Goal: Transaction & Acquisition: Purchase product/service

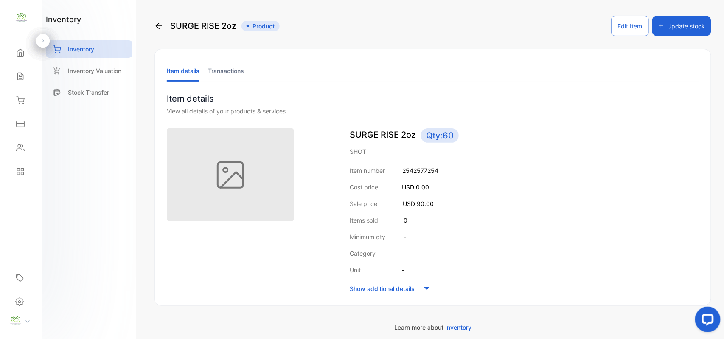
scroll to position [41, 0]
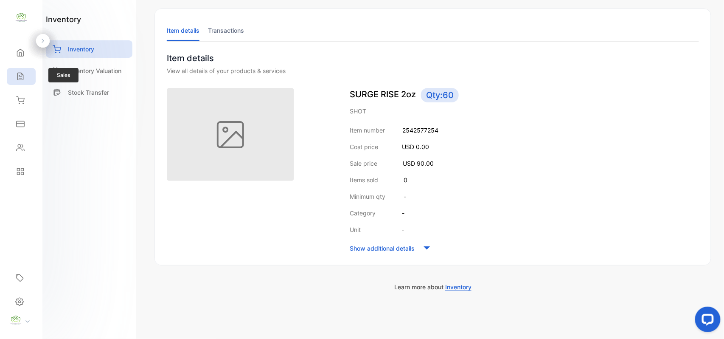
click at [23, 78] on icon at bounding box center [20, 76] width 6 height 7
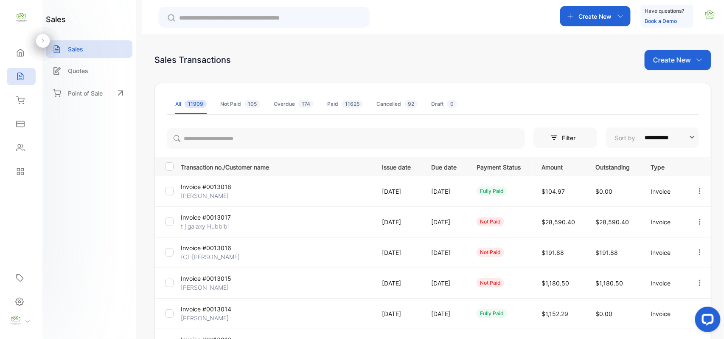
click at [675, 65] on p "Create New" at bounding box center [672, 60] width 38 height 10
drag, startPoint x: 669, startPoint y: 97, endPoint x: 669, endPoint y: 92, distance: 5.1
click at [669, 92] on div "Invoice" at bounding box center [681, 89] width 59 height 27
click at [671, 89] on span "Invoice" at bounding box center [680, 88] width 20 height 9
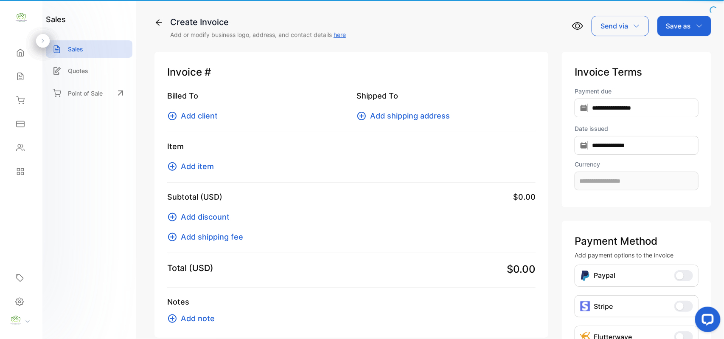
type input "**********"
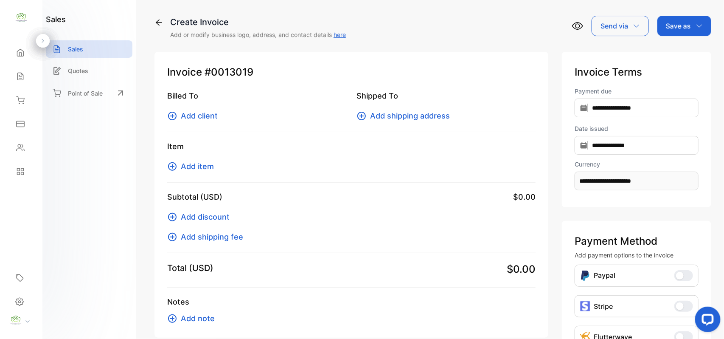
click at [207, 119] on span "Add client" at bounding box center [199, 115] width 37 height 11
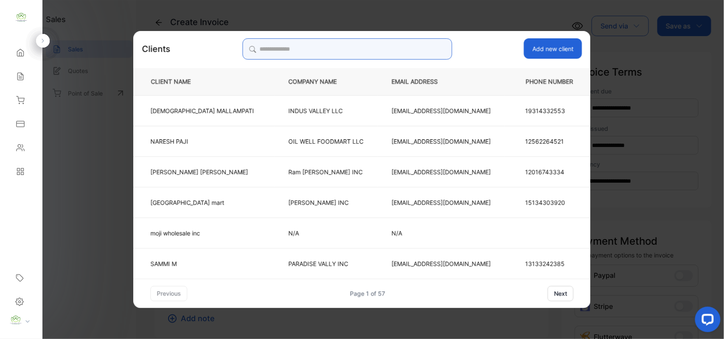
click at [379, 48] on input "search" at bounding box center [347, 48] width 210 height 21
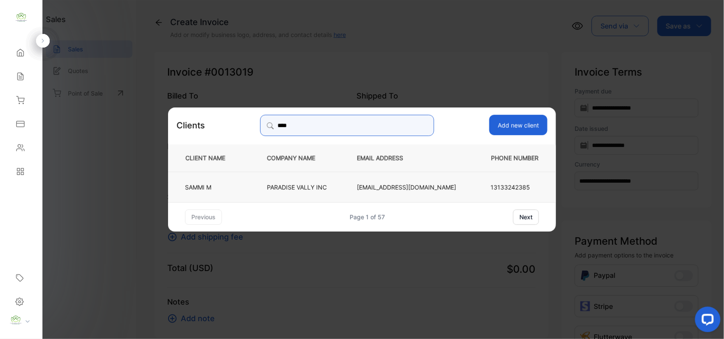
type input "****"
click at [320, 181] on td "PARADISE VALLY INC" at bounding box center [298, 186] width 90 height 31
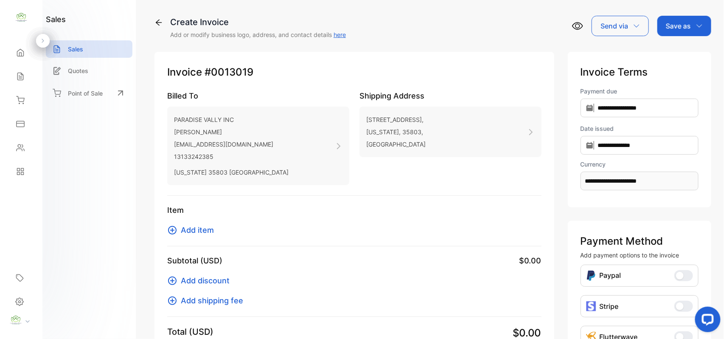
click at [202, 231] on span "Add item" at bounding box center [197, 229] width 33 height 11
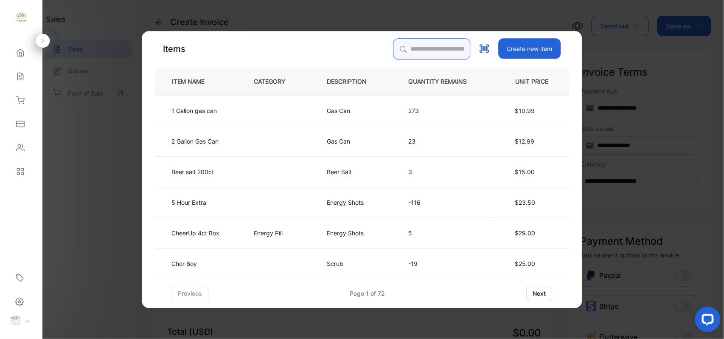
click at [426, 43] on input "search" at bounding box center [432, 48] width 77 height 21
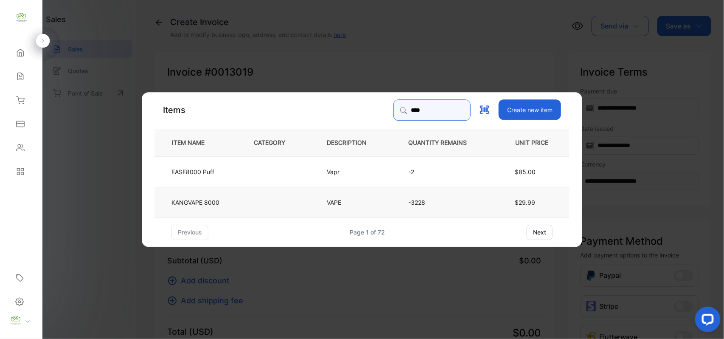
type input "****"
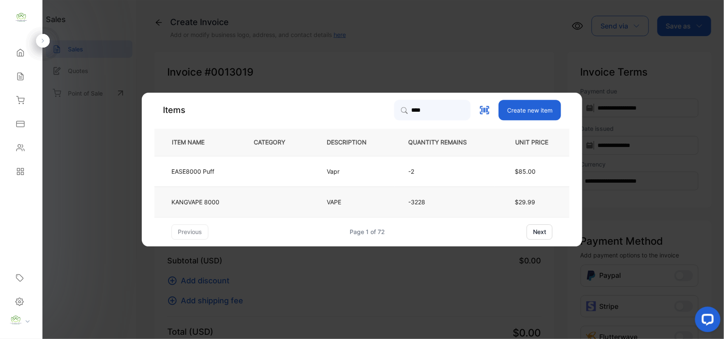
click at [245, 194] on td at bounding box center [276, 201] width 73 height 31
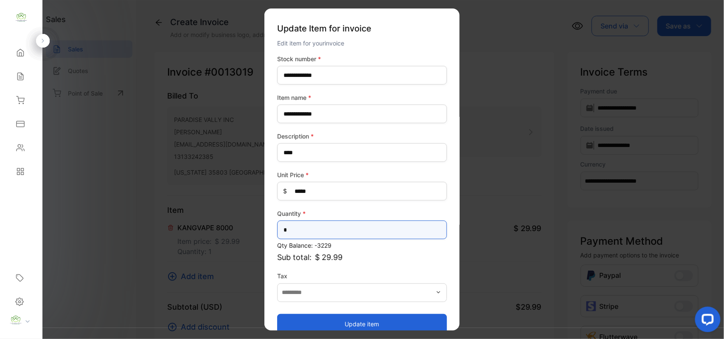
click at [299, 230] on input "*" at bounding box center [362, 229] width 170 height 19
type input "*"
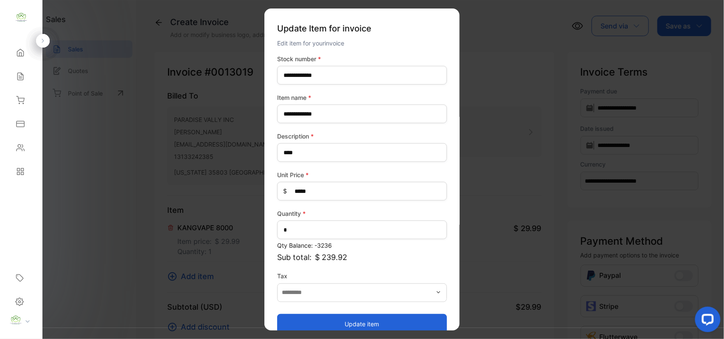
click at [317, 318] on button "Update item" at bounding box center [362, 323] width 170 height 20
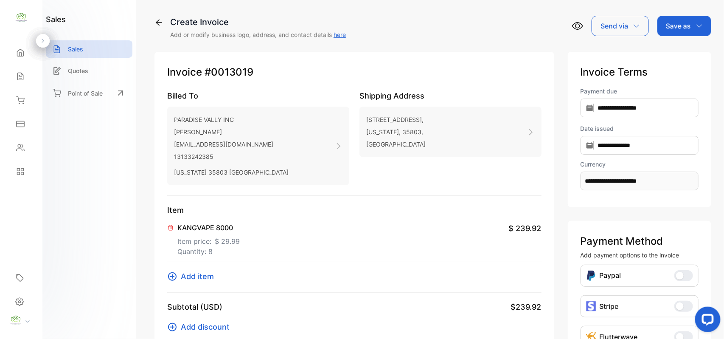
click at [194, 280] on span "Add item" at bounding box center [197, 275] width 33 height 11
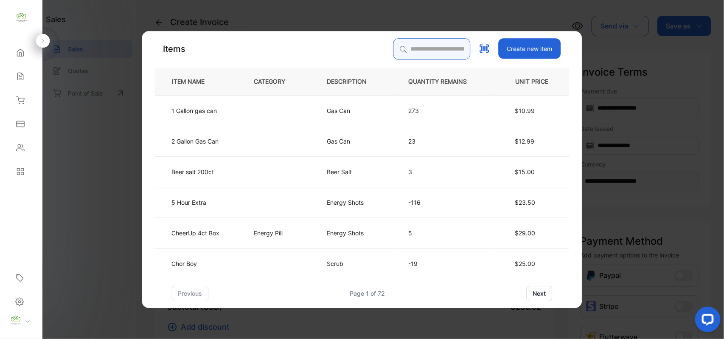
click at [415, 45] on input "search" at bounding box center [432, 48] width 77 height 21
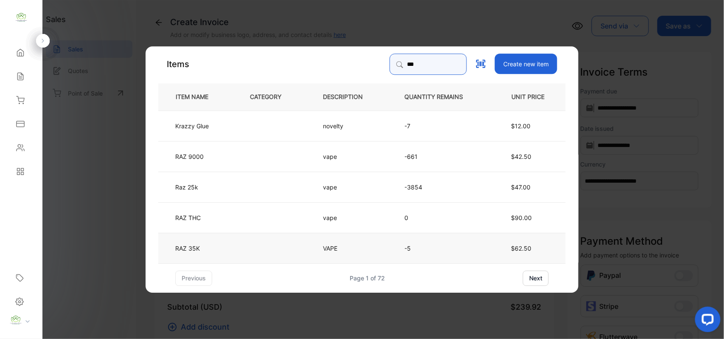
type input "***"
click at [225, 243] on td "RAZ 35K" at bounding box center [197, 247] width 78 height 31
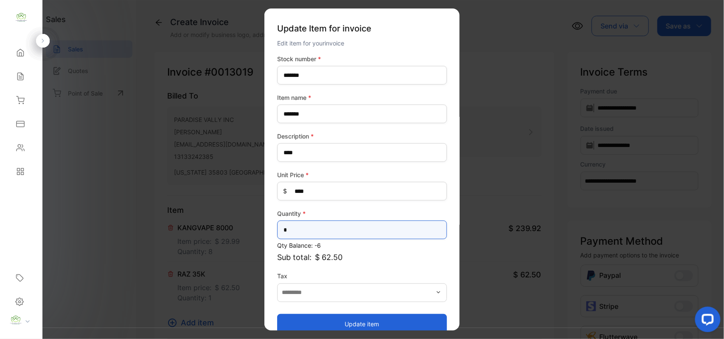
click at [381, 226] on input "*" at bounding box center [362, 229] width 170 height 19
type input "**"
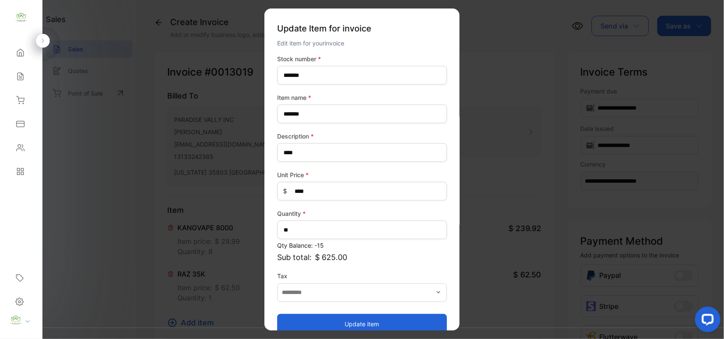
click at [294, 316] on button "Update item" at bounding box center [362, 323] width 170 height 20
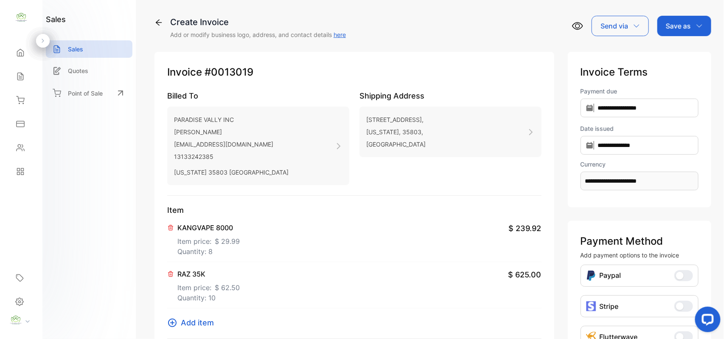
drag, startPoint x: 680, startPoint y: 28, endPoint x: 679, endPoint y: 37, distance: 8.5
click at [680, 29] on p "Save as" at bounding box center [678, 26] width 25 height 10
click at [684, 48] on div "Invoice" at bounding box center [682, 53] width 49 height 17
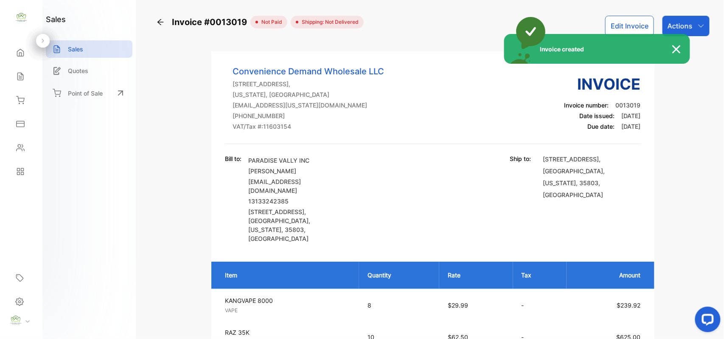
click at [692, 20] on div "Invoice created" at bounding box center [362, 169] width 724 height 339
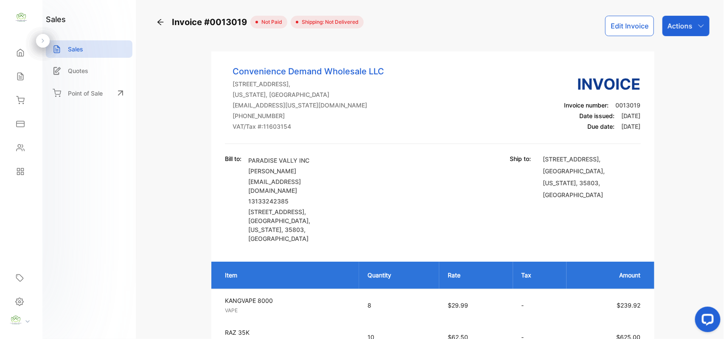
click at [692, 20] on div "Actions" at bounding box center [686, 26] width 47 height 20
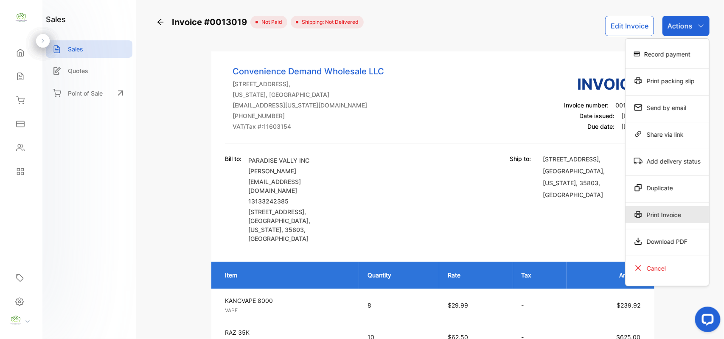
click at [684, 211] on div "Print Invoice" at bounding box center [668, 214] width 84 height 17
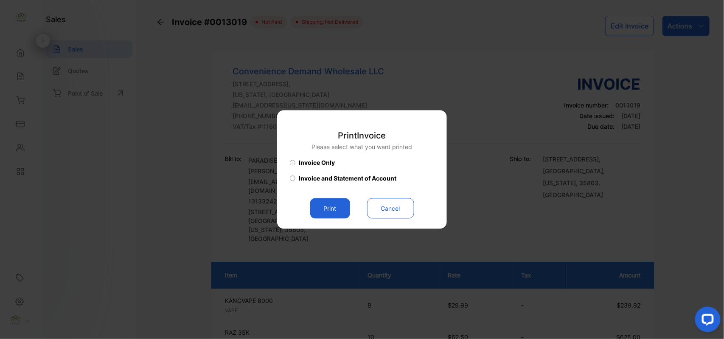
click at [333, 206] on button "Print" at bounding box center [330, 208] width 40 height 20
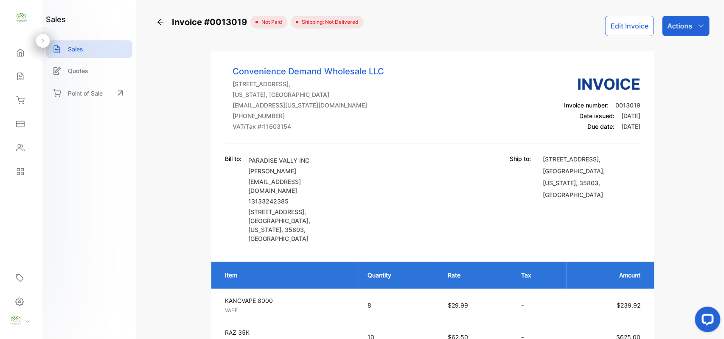
click at [687, 22] on p "Actions" at bounding box center [680, 26] width 25 height 10
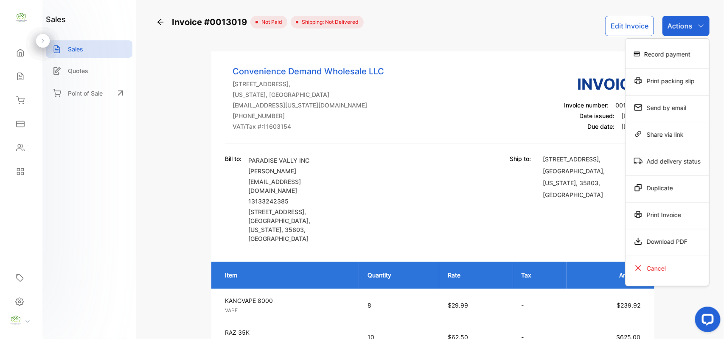
click at [675, 53] on div "Record payment" at bounding box center [668, 53] width 84 height 17
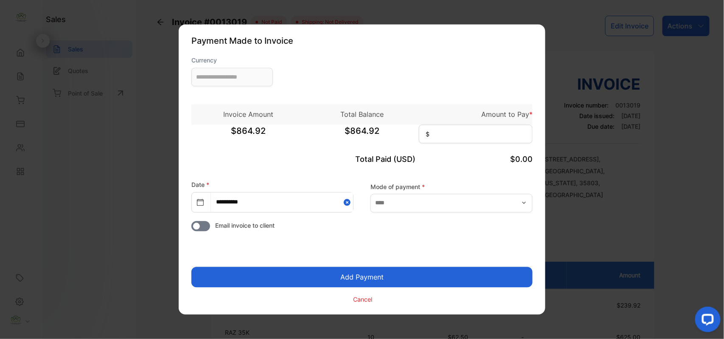
type input "**********"
drag, startPoint x: 494, startPoint y: 129, endPoint x: 490, endPoint y: 129, distance: 4.7
click at [493, 129] on input at bounding box center [476, 134] width 114 height 19
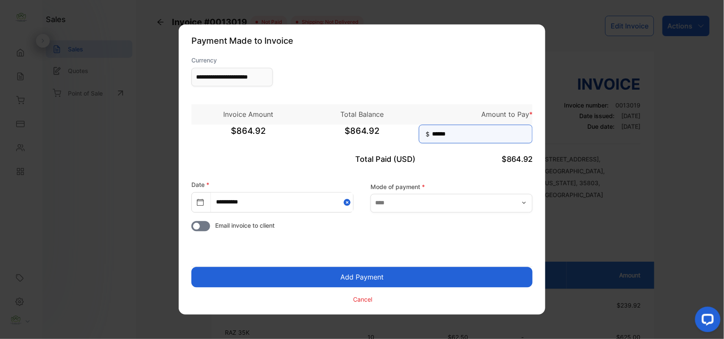
type input "******"
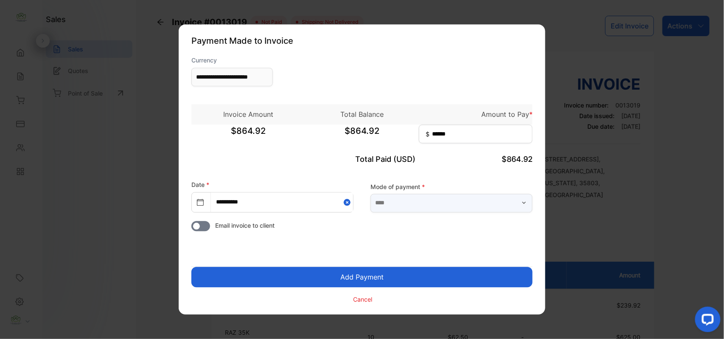
click at [467, 209] on input "text" at bounding box center [452, 203] width 162 height 19
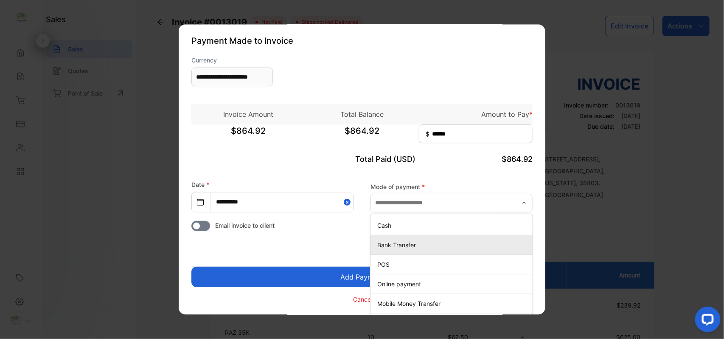
click at [438, 251] on li "Bank Transfer" at bounding box center [452, 245] width 162 height 20
type input "**********"
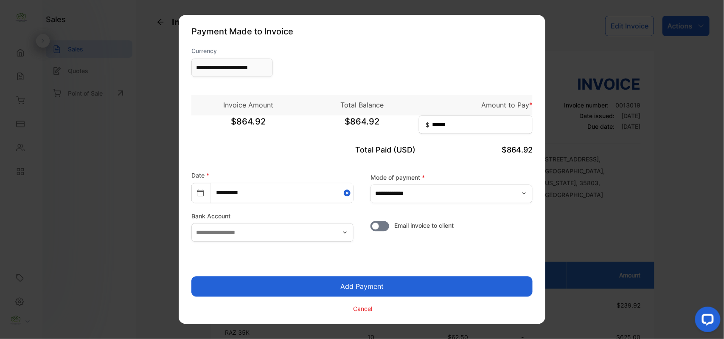
click at [397, 284] on button "Add Payment" at bounding box center [361, 286] width 341 height 20
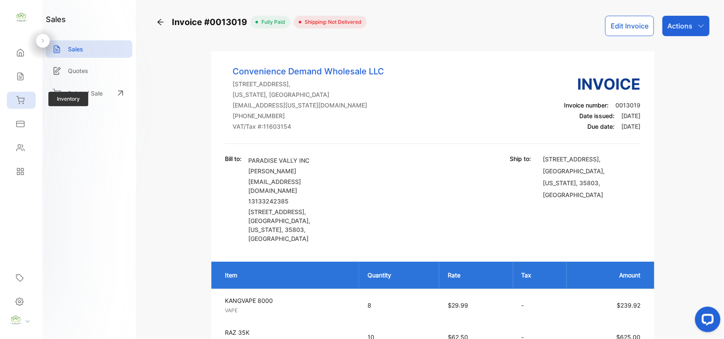
drag, startPoint x: 19, startPoint y: 97, endPoint x: 33, endPoint y: 103, distance: 15.2
click at [20, 99] on icon at bounding box center [20, 100] width 8 height 8
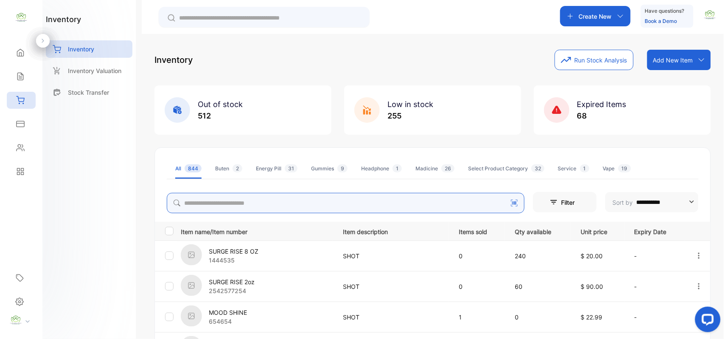
click at [353, 194] on input "search" at bounding box center [346, 203] width 358 height 20
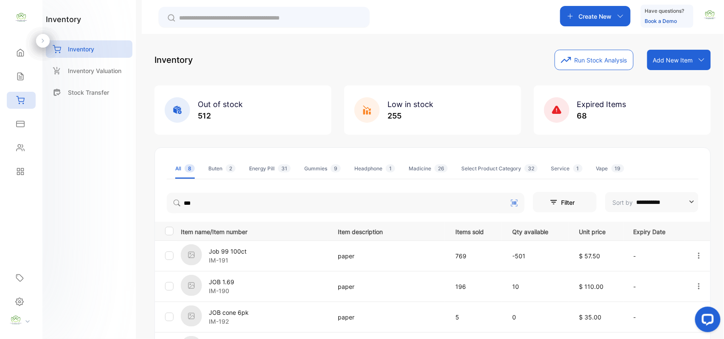
drag, startPoint x: 145, startPoint y: 208, endPoint x: 82, endPoint y: 231, distance: 67.3
click at [82, 231] on div "inventory Inventory Inventory Valuation Stock Transfer" at bounding box center [88, 169] width 93 height 339
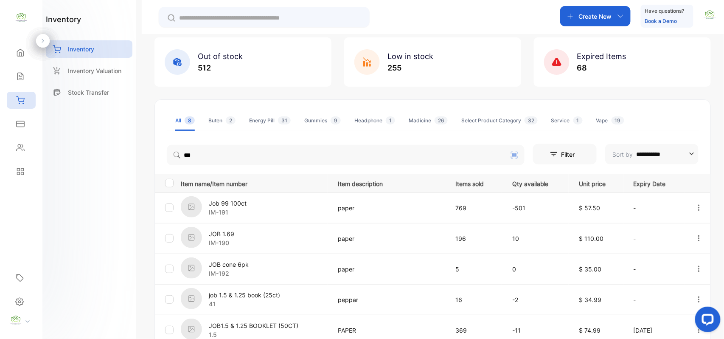
scroll to position [132, 0]
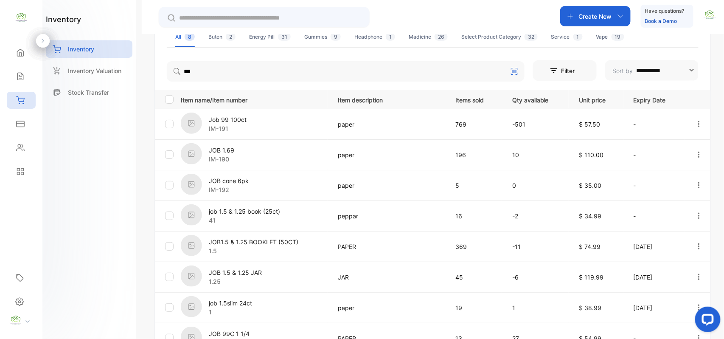
drag, startPoint x: 214, startPoint y: 56, endPoint x: 213, endPoint y: 62, distance: 5.2
click at [213, 62] on div "**********" at bounding box center [433, 202] width 557 height 373
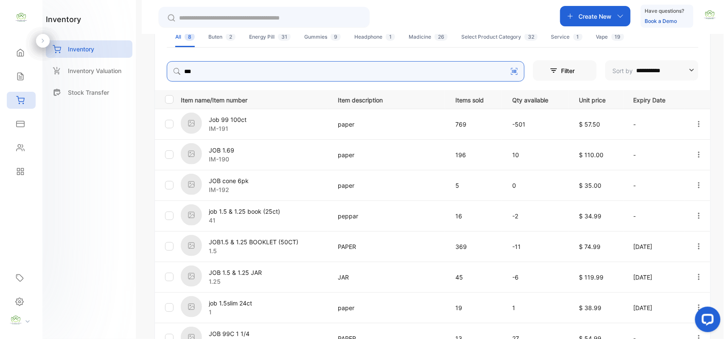
click at [213, 65] on input "***" at bounding box center [346, 71] width 358 height 20
type input "*"
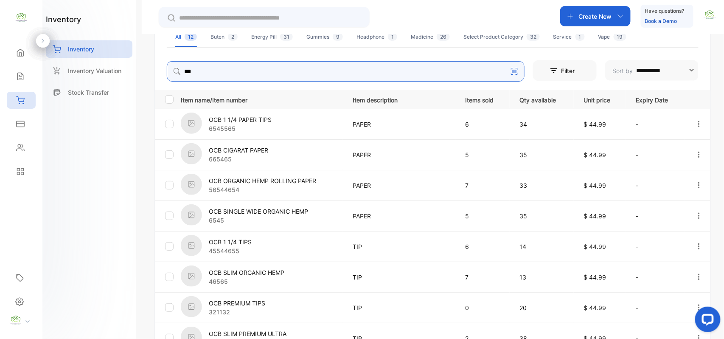
type input "***"
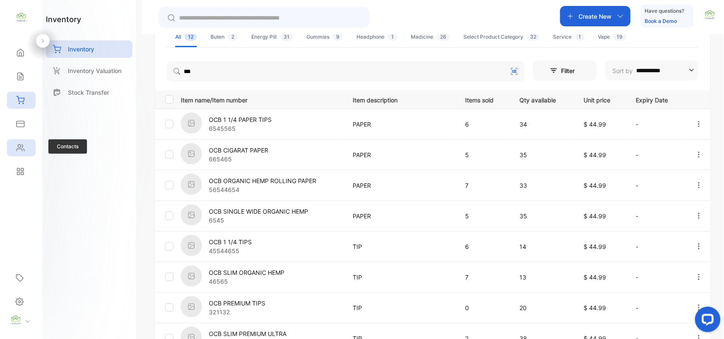
click at [17, 150] on icon at bounding box center [20, 148] width 8 height 8
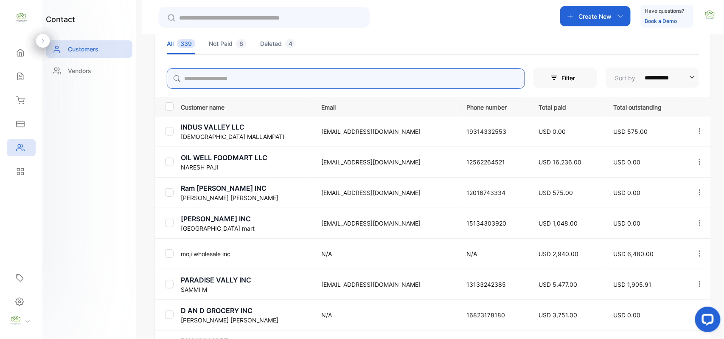
click at [323, 84] on input "search" at bounding box center [346, 78] width 358 height 20
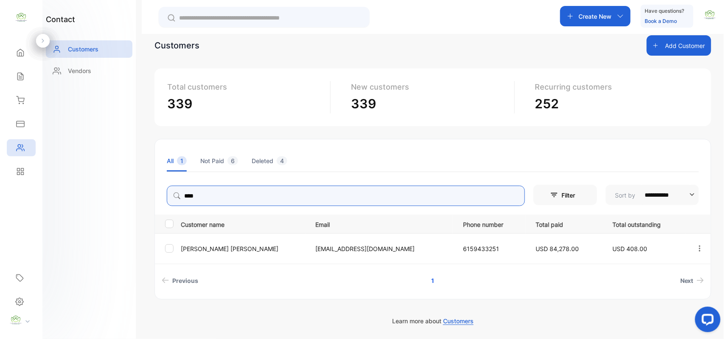
scroll to position [14, 0]
type input "****"
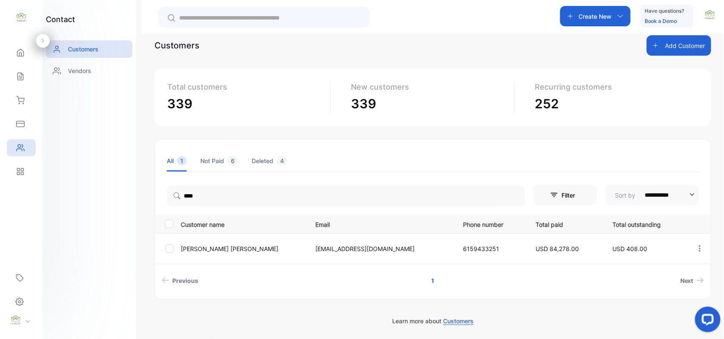
click at [195, 251] on p "[PERSON_NAME]" at bounding box center [243, 248] width 124 height 9
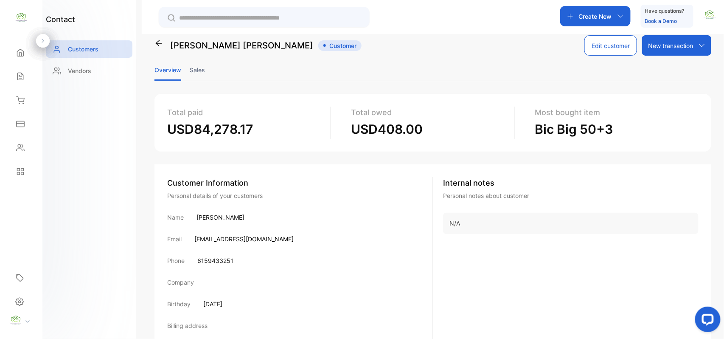
click at [202, 72] on li "Sales" at bounding box center [197, 70] width 15 height 22
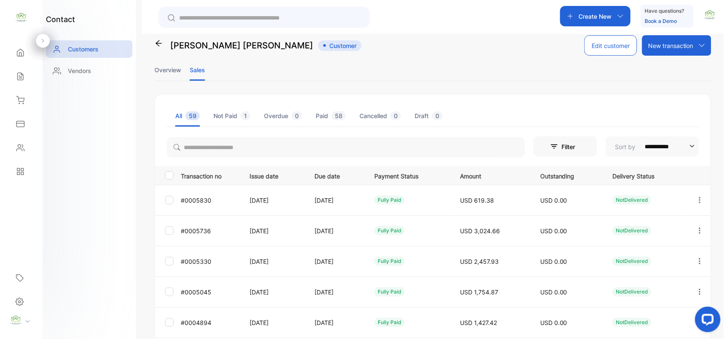
click at [700, 198] on icon "button" at bounding box center [700, 200] width 8 height 8
click at [659, 234] on div "View" at bounding box center [662, 225] width 96 height 17
click at [697, 232] on icon "button" at bounding box center [700, 231] width 8 height 8
click at [644, 252] on div "View" at bounding box center [662, 256] width 96 height 17
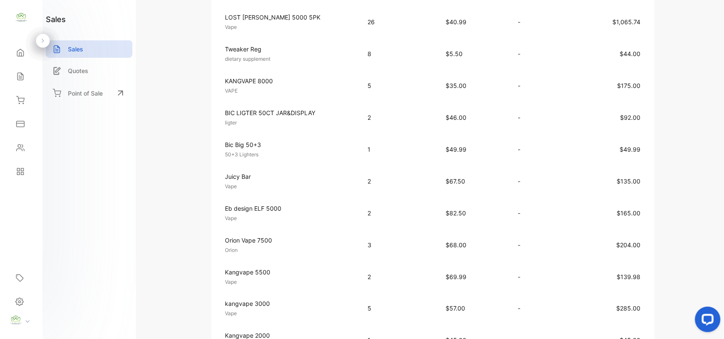
scroll to position [543, 0]
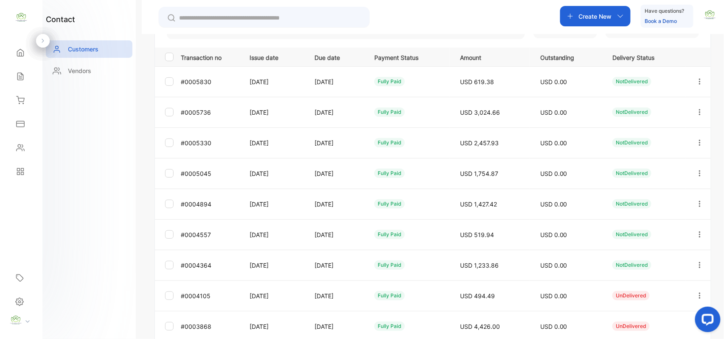
scroll to position [226, 0]
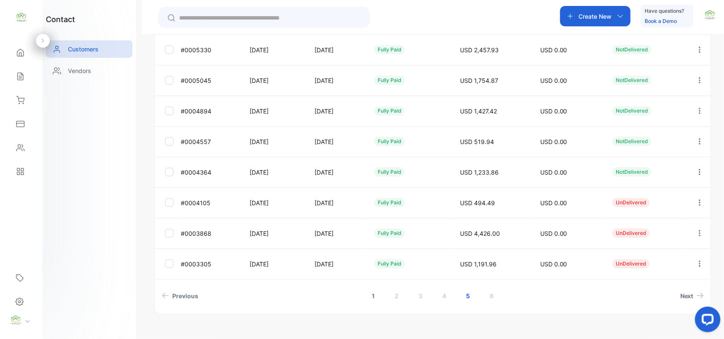
click at [378, 296] on link "1" at bounding box center [373, 296] width 23 height 16
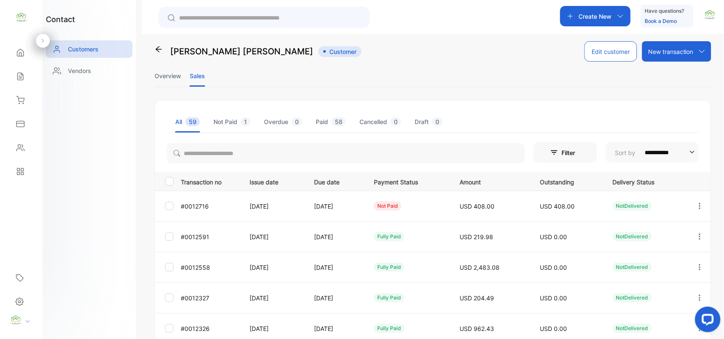
scroll to position [0, 0]
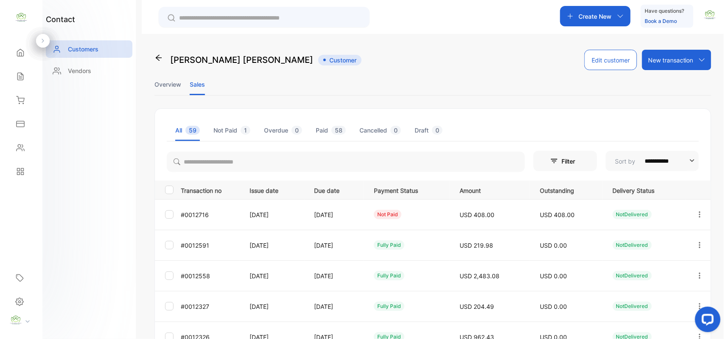
click at [699, 243] on icon "button" at bounding box center [700, 245] width 2 height 6
click at [659, 275] on div "View" at bounding box center [662, 270] width 96 height 17
click at [697, 270] on button "button" at bounding box center [700, 275] width 8 height 20
click at [676, 299] on div "View" at bounding box center [662, 301] width 96 height 17
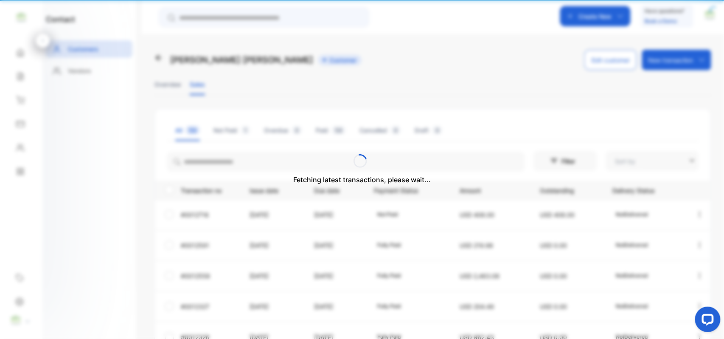
type input "**********"
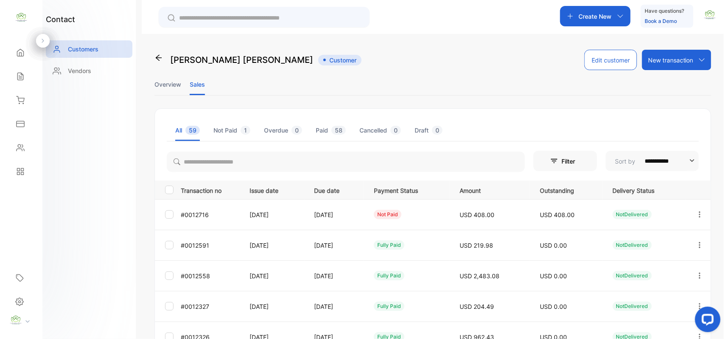
click at [676, 308] on td "NotDelivered" at bounding box center [644, 306] width 83 height 31
drag, startPoint x: 698, startPoint y: 306, endPoint x: 1386, endPoint y: 609, distance: 751.7
click at [698, 306] on button "Open LiveChat chat widget" at bounding box center [707, 318] width 25 height 25
click at [476, 289] on td "USD 2,483.08" at bounding box center [490, 275] width 80 height 31
click at [697, 213] on icon "button" at bounding box center [700, 215] width 8 height 8
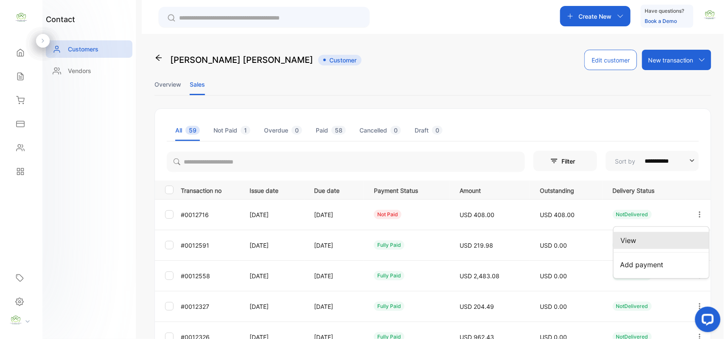
click at [666, 239] on div "View" at bounding box center [662, 240] width 96 height 17
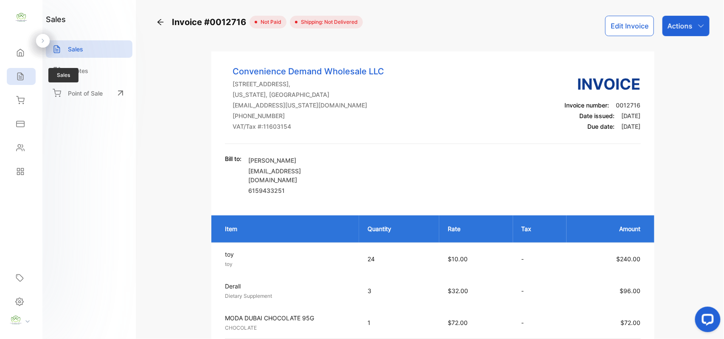
click at [23, 72] on icon at bounding box center [20, 76] width 8 height 8
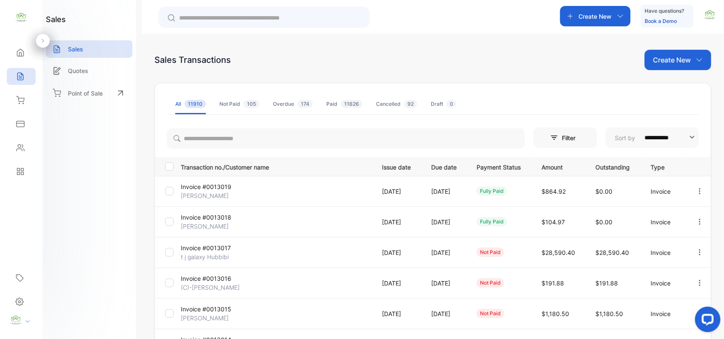
click at [681, 56] on p "Create New" at bounding box center [672, 60] width 38 height 10
drag, startPoint x: 672, startPoint y: 85, endPoint x: 673, endPoint y: 91, distance: 6.0
click at [671, 89] on span "Invoice" at bounding box center [680, 88] width 20 height 9
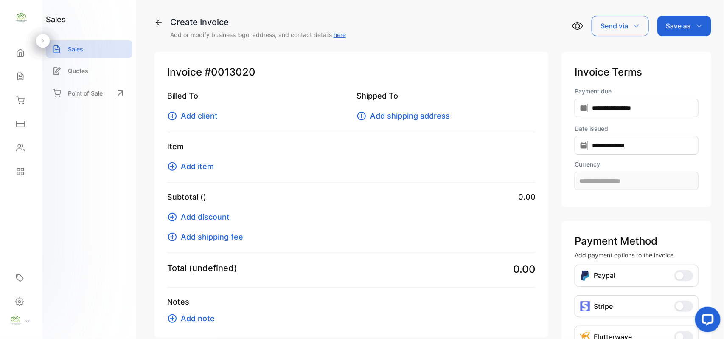
type input "**********"
click at [214, 116] on span "Add client" at bounding box center [199, 115] width 37 height 11
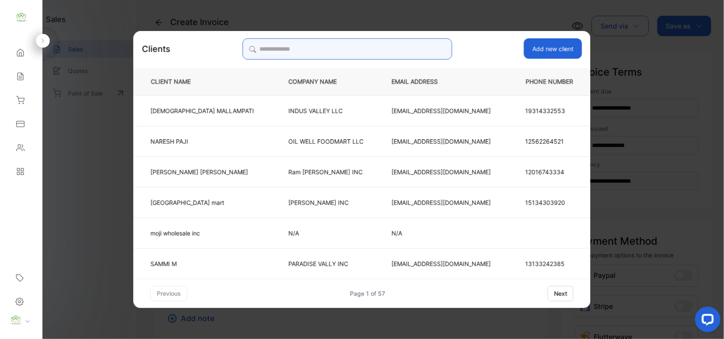
drag, startPoint x: 380, startPoint y: 50, endPoint x: 377, endPoint y: 56, distance: 7.3
click at [377, 55] on input "search" at bounding box center [347, 48] width 210 height 21
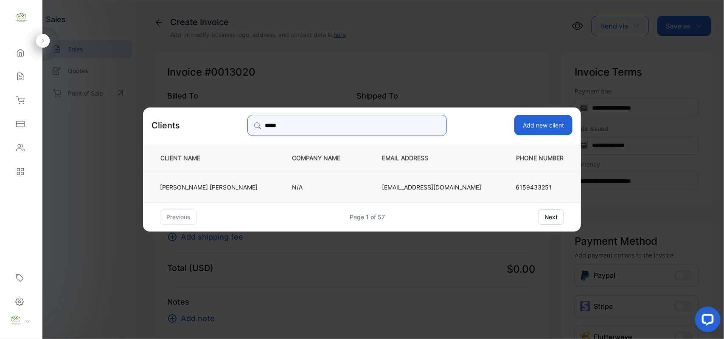
type input "*****"
click at [201, 178] on td "[PERSON_NAME]" at bounding box center [210, 186] width 135 height 31
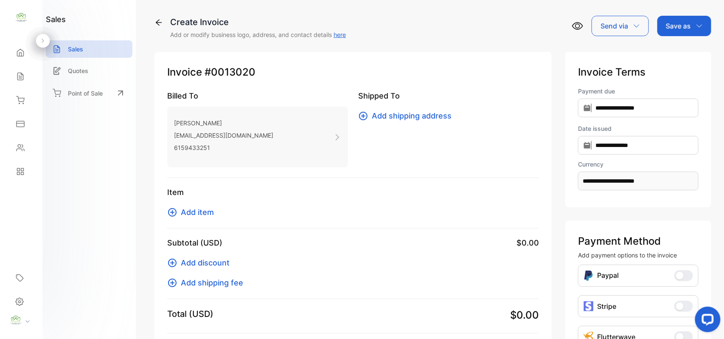
click at [189, 213] on span "Add item" at bounding box center [197, 211] width 33 height 11
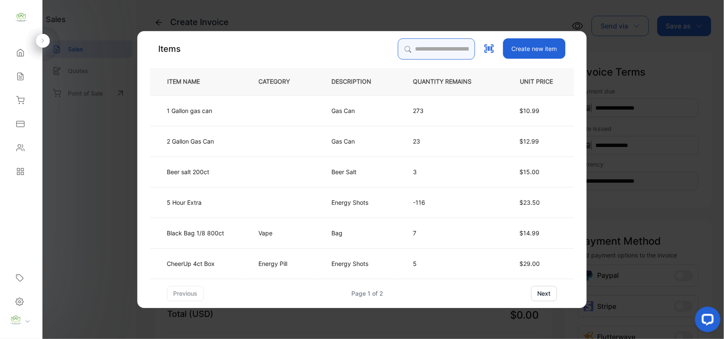
click at [435, 56] on input "search" at bounding box center [436, 48] width 77 height 21
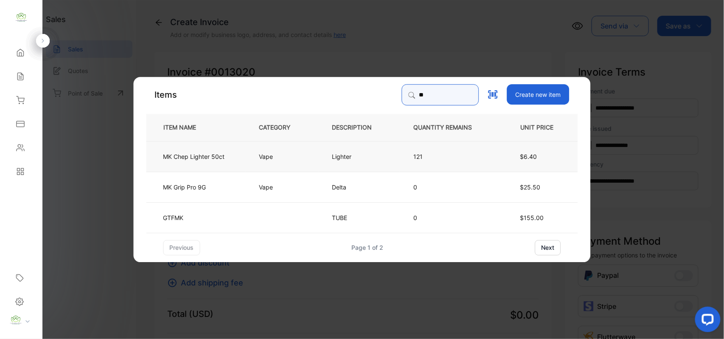
type input "**"
click at [265, 157] on p "Vape" at bounding box center [269, 156] width 20 height 9
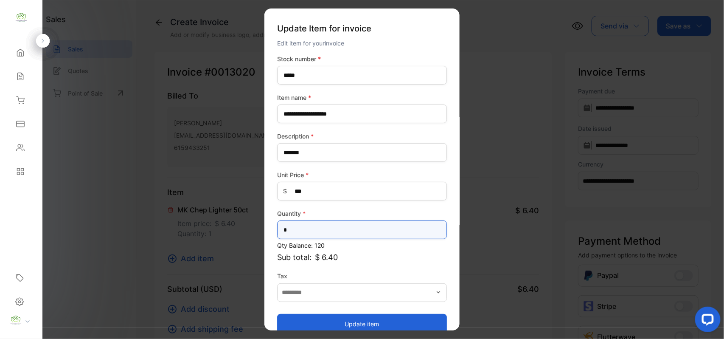
click at [357, 237] on input "*" at bounding box center [362, 229] width 170 height 19
type input "*"
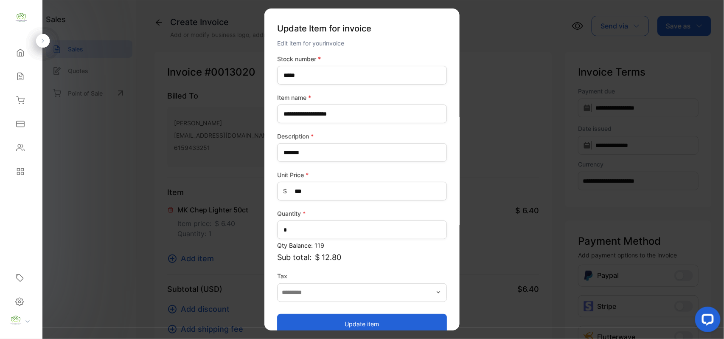
drag, startPoint x: 344, startPoint y: 320, endPoint x: 344, endPoint y: 308, distance: 12.3
click at [344, 312] on div "Update item" at bounding box center [362, 319] width 170 height 29
click at [307, 324] on button "Update item" at bounding box center [362, 323] width 170 height 20
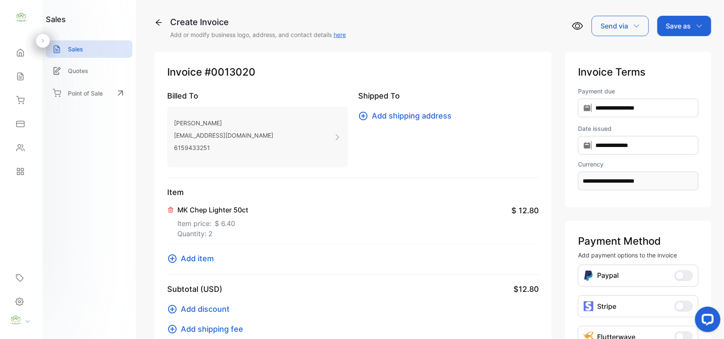
click at [206, 260] on span "Add item" at bounding box center [197, 258] width 33 height 11
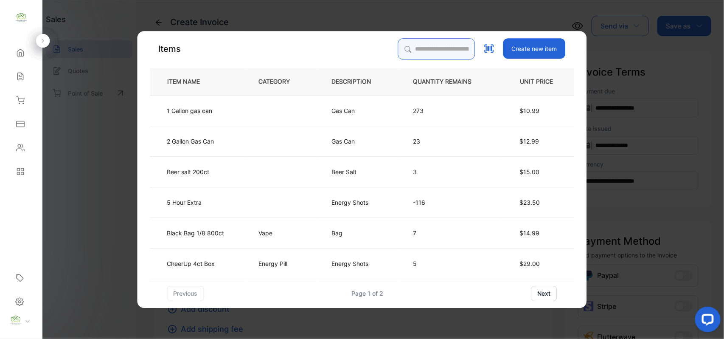
click at [442, 40] on input "search" at bounding box center [436, 48] width 77 height 21
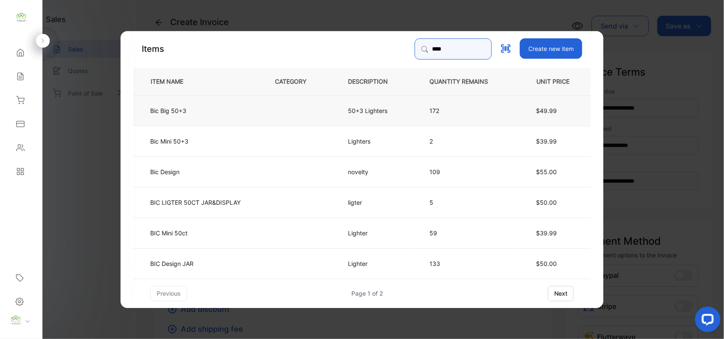
type input "***"
click at [234, 105] on td "Bic Big 50+3" at bounding box center [197, 110] width 128 height 31
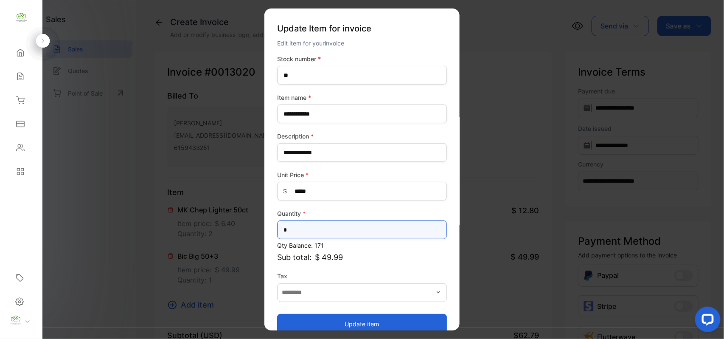
click at [358, 225] on input "*" at bounding box center [362, 229] width 170 height 19
type input "*"
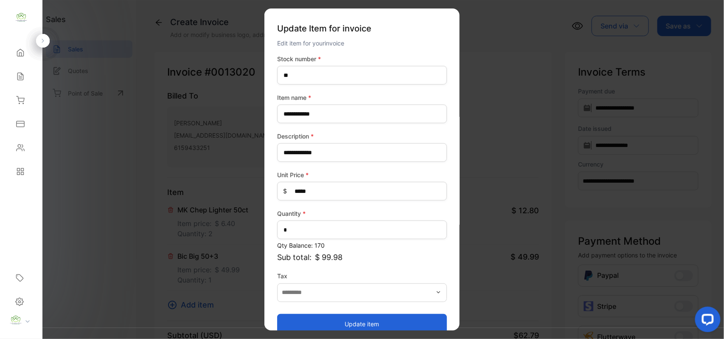
click at [345, 322] on button "Update item" at bounding box center [362, 323] width 170 height 20
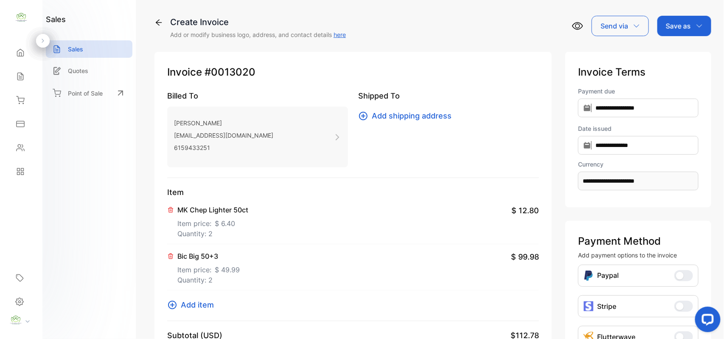
click at [206, 301] on span "Add item" at bounding box center [197, 304] width 33 height 11
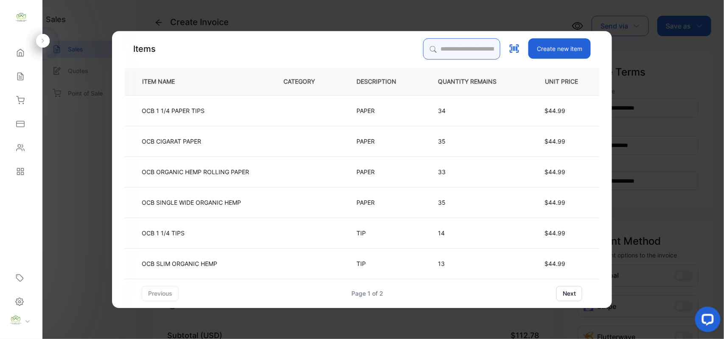
click at [466, 46] on input "search" at bounding box center [461, 48] width 77 height 21
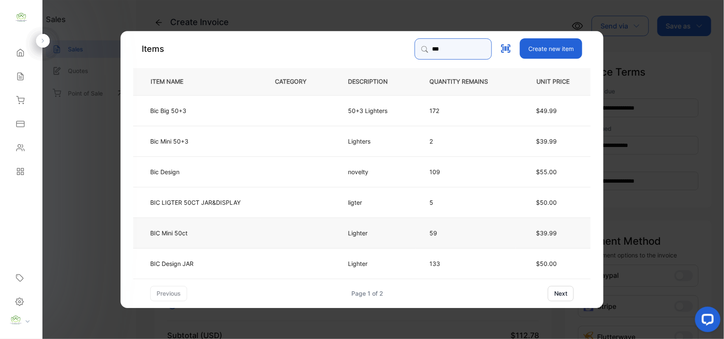
type input "***"
click at [222, 233] on td "BIC Mini 50ct" at bounding box center [197, 232] width 128 height 31
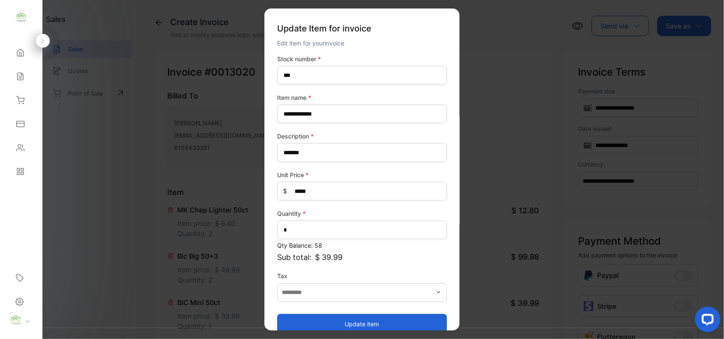
click at [328, 326] on button "Update item" at bounding box center [362, 323] width 170 height 20
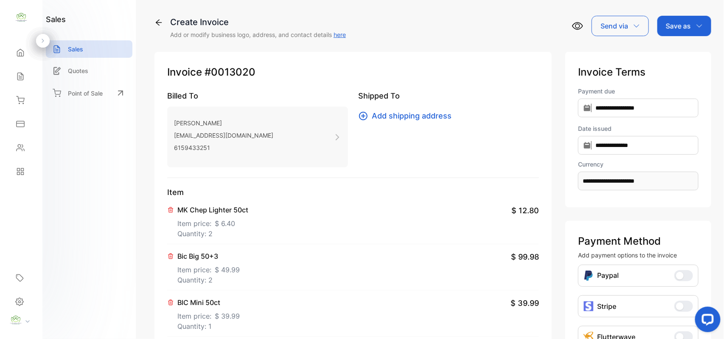
scroll to position [132, 0]
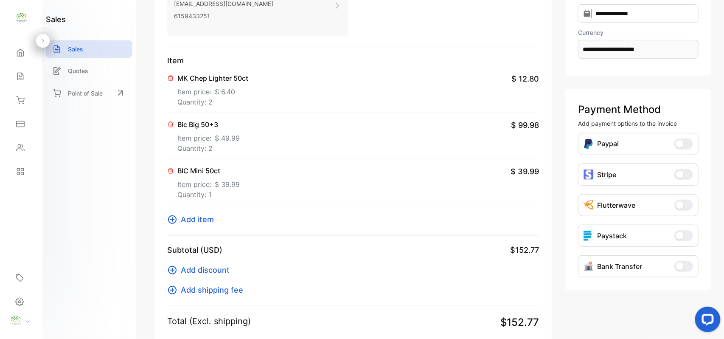
click at [205, 221] on span "Add item" at bounding box center [197, 219] width 33 height 11
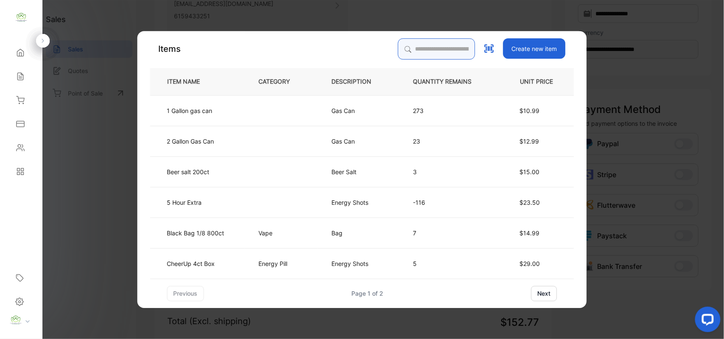
click at [456, 48] on input "search" at bounding box center [436, 48] width 77 height 21
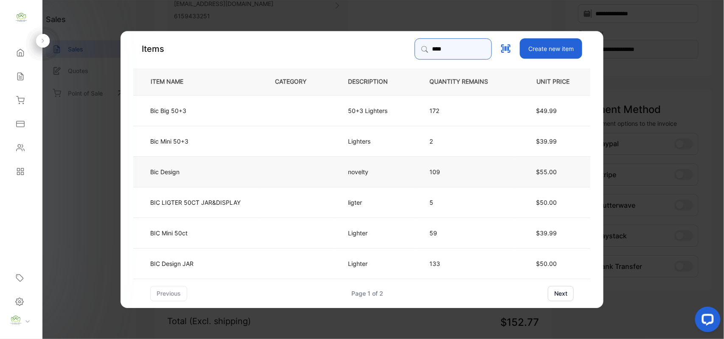
type input "***"
click at [268, 170] on td at bounding box center [297, 171] width 73 height 31
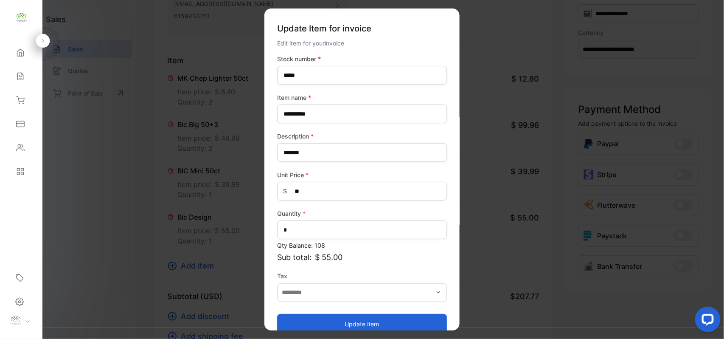
click at [338, 318] on button "Update item" at bounding box center [362, 323] width 170 height 20
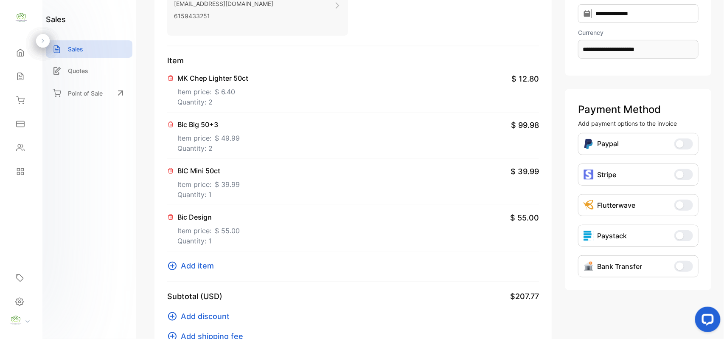
click at [202, 272] on div "Item MK Chep Lighter 50ct Item price: $ 6.40 Quantity: 2 $ 12.80 Bic Big 50+3 I…" at bounding box center [353, 168] width 372 height 227
click at [208, 260] on div "Item MK Chep Lighter 50ct Item price: $ 6.40 Quantity: 2 $ 12.80 Bic Big 50+3 I…" at bounding box center [353, 168] width 372 height 227
click at [206, 262] on span "Add item" at bounding box center [197, 265] width 33 height 11
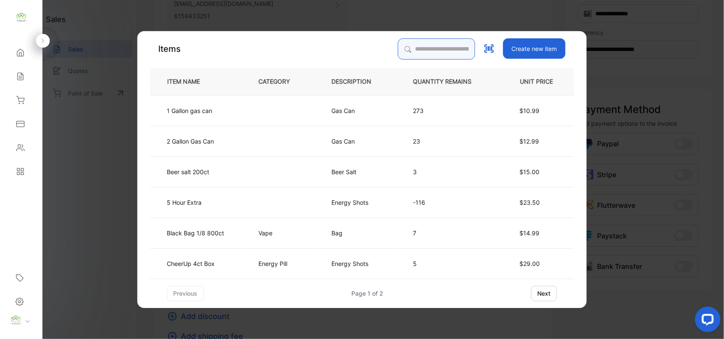
click at [439, 51] on input "search" at bounding box center [436, 48] width 77 height 21
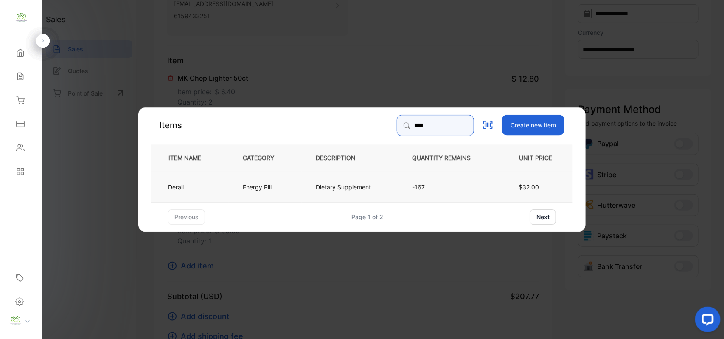
type input "****"
click at [283, 180] on td "Energy Pill" at bounding box center [265, 186] width 73 height 31
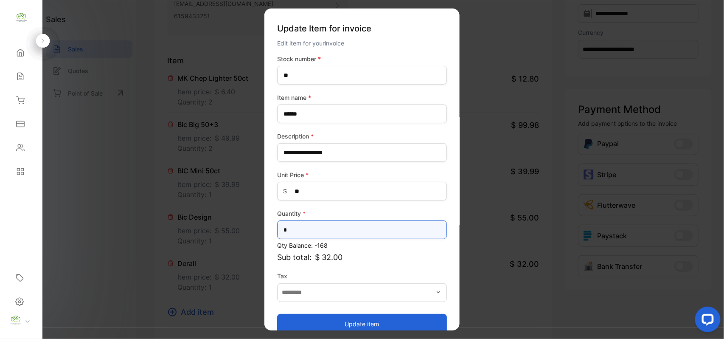
click at [350, 228] on input "*" at bounding box center [362, 229] width 170 height 19
type input "*"
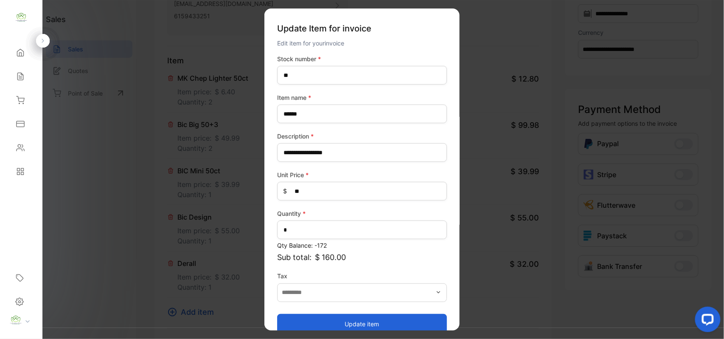
click at [355, 327] on button "Update item" at bounding box center [362, 323] width 170 height 20
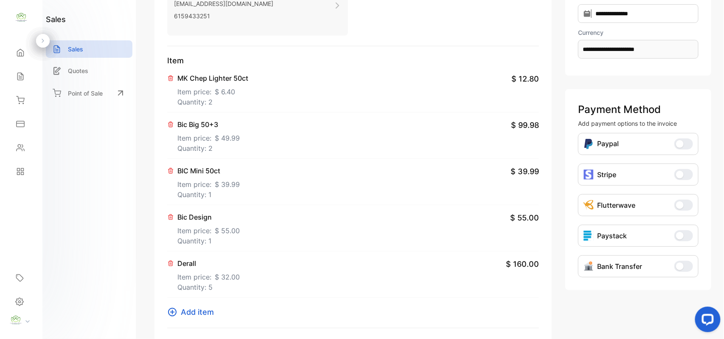
drag, startPoint x: 206, startPoint y: 310, endPoint x: 205, endPoint y: 292, distance: 17.5
click at [208, 306] on div "Item MK Chep Lighter 50ct Item price: $ 6.40 Quantity: 2 $ 12.80 Bic Big 50+3 I…" at bounding box center [353, 191] width 372 height 273
click at [211, 311] on span "Add item" at bounding box center [197, 311] width 33 height 11
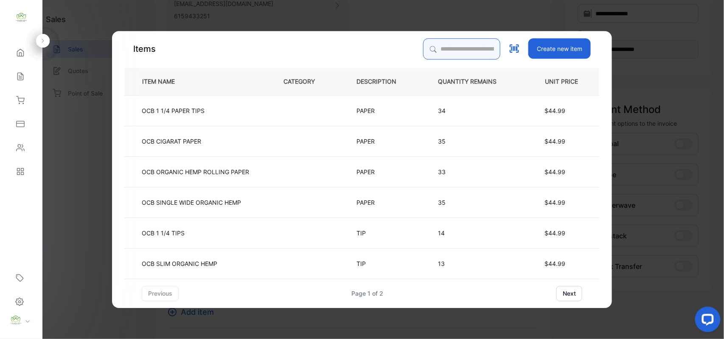
click at [429, 45] on input "search" at bounding box center [461, 48] width 77 height 21
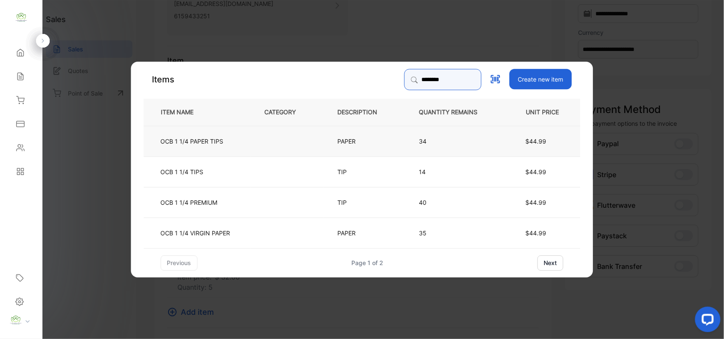
type input "********"
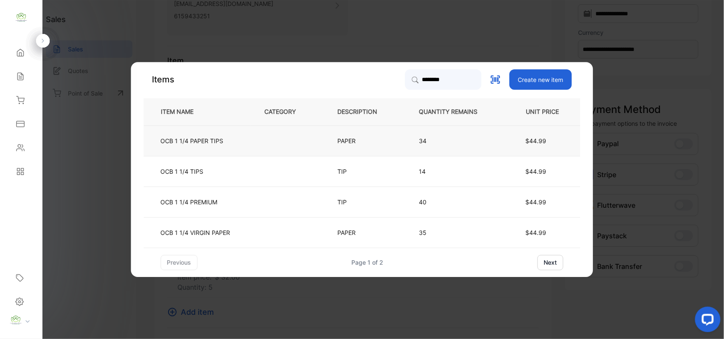
click at [265, 142] on td at bounding box center [287, 140] width 73 height 31
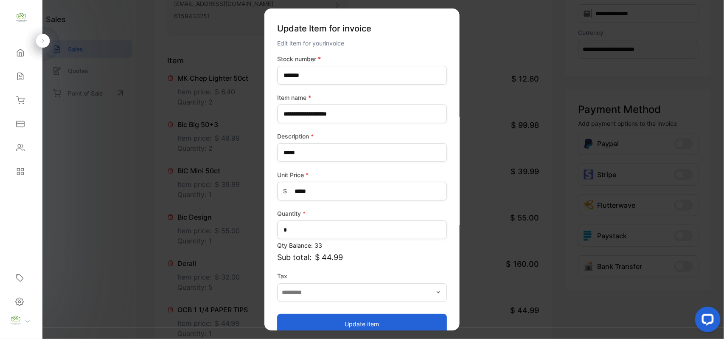
click at [315, 316] on button "Update item" at bounding box center [362, 323] width 170 height 20
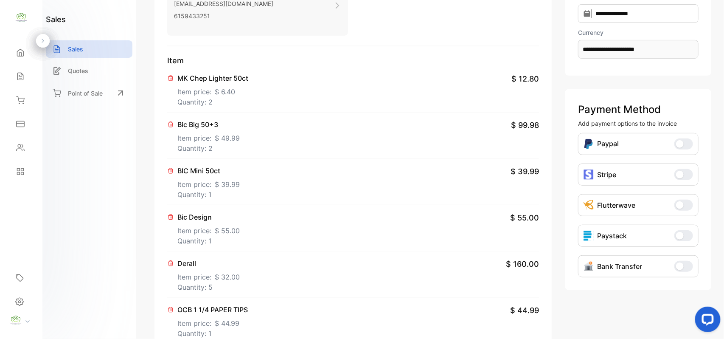
scroll to position [264, 0]
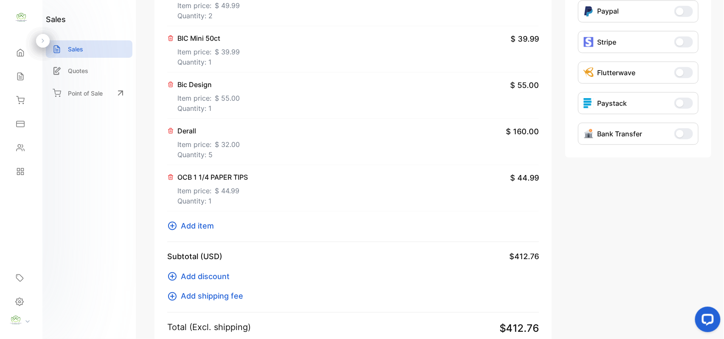
click at [200, 224] on span "Add item" at bounding box center [197, 225] width 33 height 11
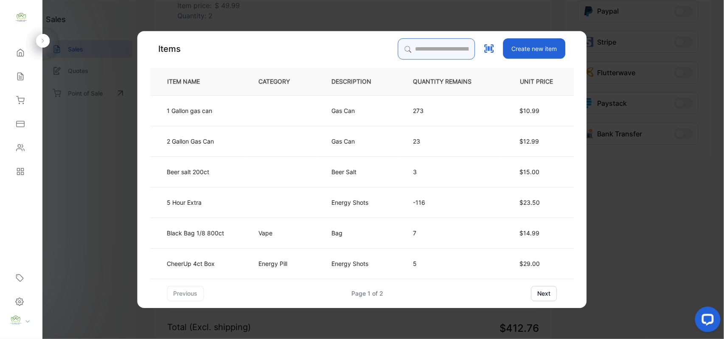
click at [436, 46] on input "search" at bounding box center [436, 48] width 77 height 21
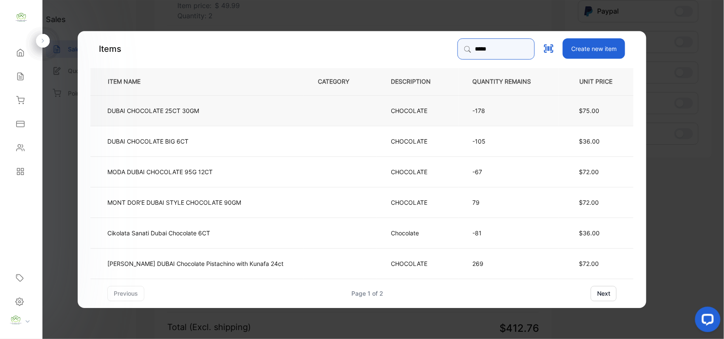
type input "*****"
click at [261, 109] on td "DUBAI CHOCOLATE 25CT 30GM" at bounding box center [197, 110] width 214 height 31
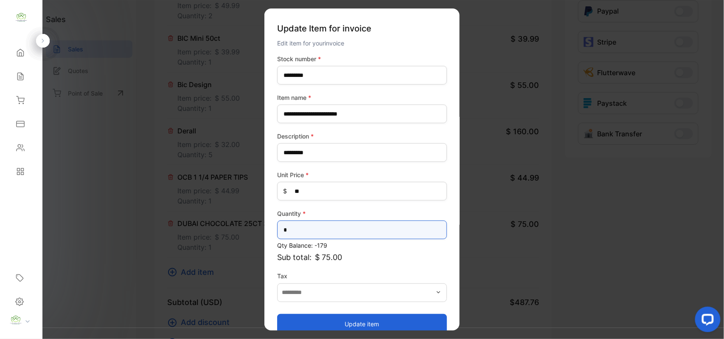
click at [319, 225] on input "*" at bounding box center [362, 229] width 170 height 19
type input "*"
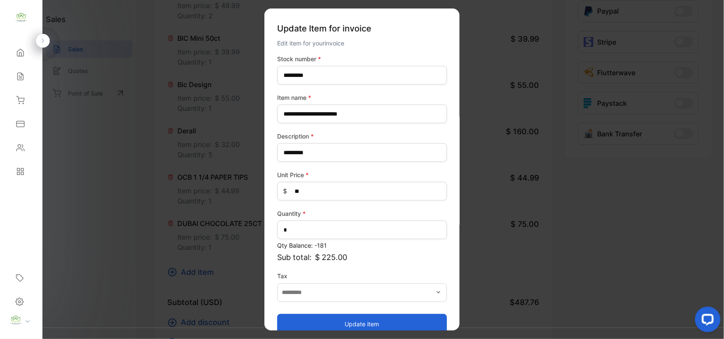
click at [319, 318] on button "Update item" at bounding box center [362, 323] width 170 height 20
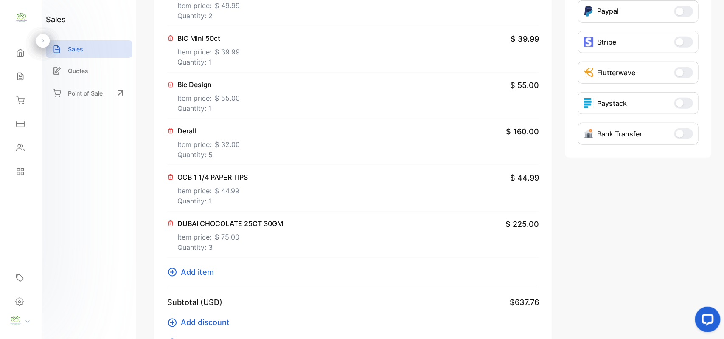
click at [197, 271] on span "Add item" at bounding box center [197, 271] width 33 height 11
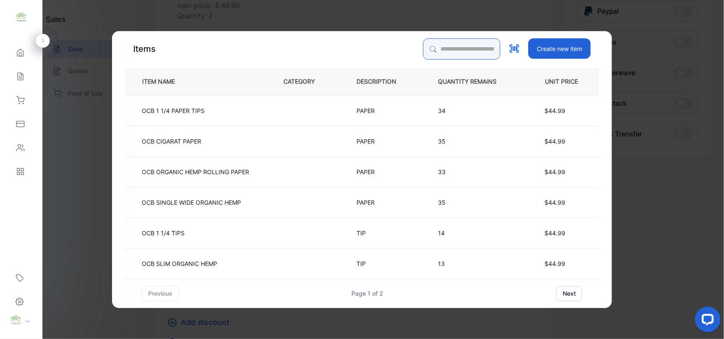
drag, startPoint x: 425, startPoint y: 48, endPoint x: 428, endPoint y: 55, distance: 7.4
click at [425, 52] on input "search" at bounding box center [461, 48] width 77 height 21
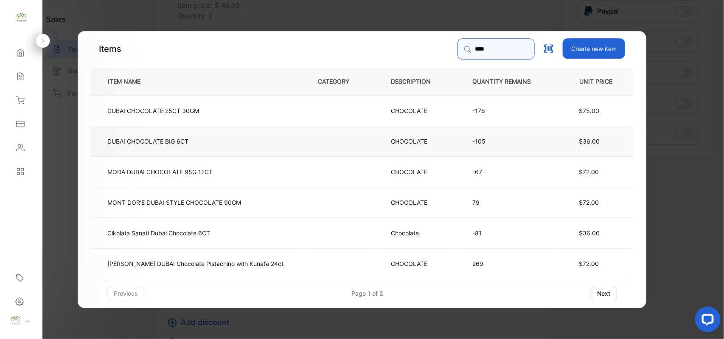
type input "****"
click at [232, 140] on td "DUBAI CHOCOLATE BIG 6CT" at bounding box center [197, 140] width 214 height 31
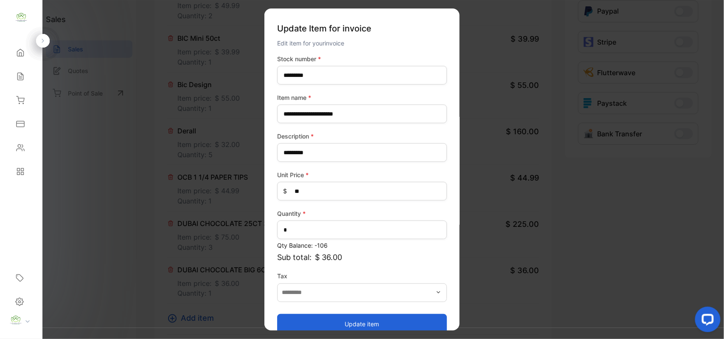
click at [371, 324] on button "Update item" at bounding box center [362, 323] width 170 height 20
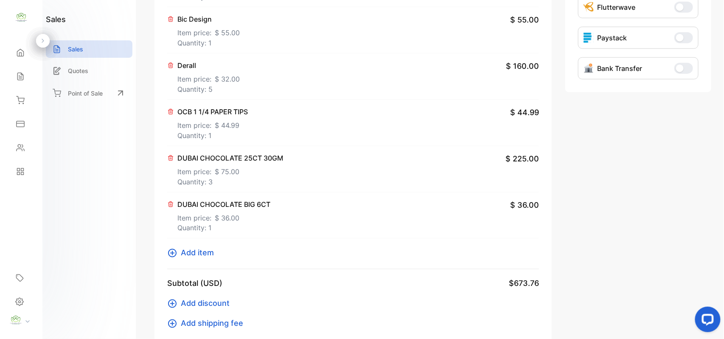
scroll to position [396, 0]
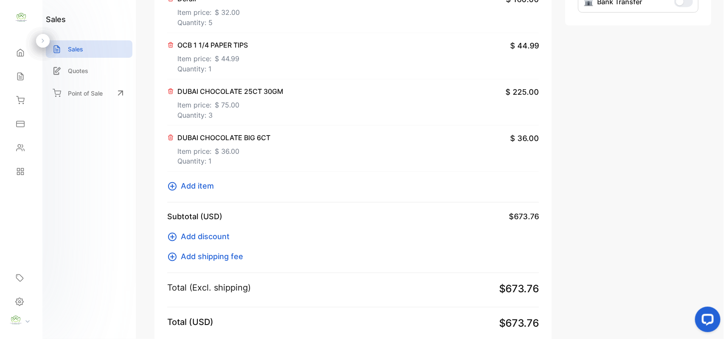
click at [200, 186] on span "Add item" at bounding box center [197, 185] width 33 height 11
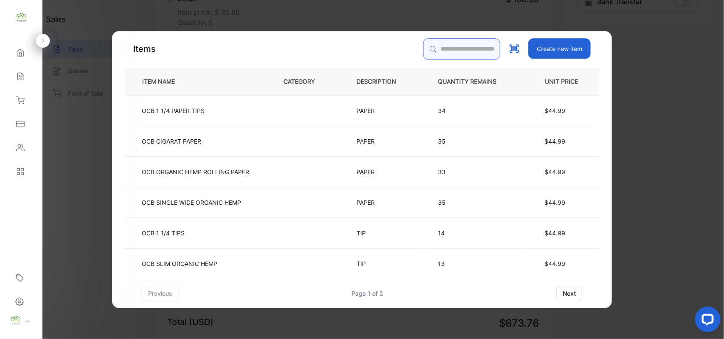
click at [425, 39] on input "search" at bounding box center [461, 48] width 77 height 21
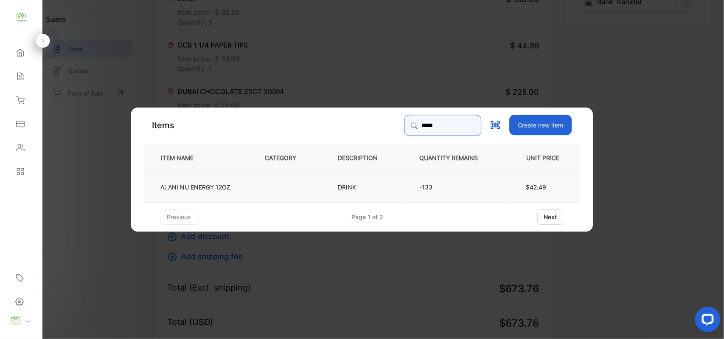
type input "*****"
click at [312, 177] on td at bounding box center [287, 186] width 73 height 31
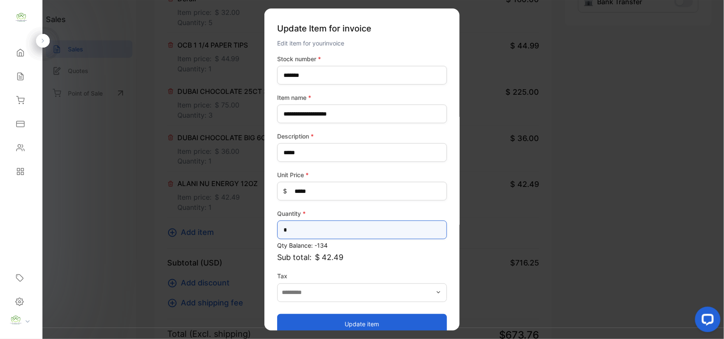
click at [370, 230] on input "*" at bounding box center [362, 229] width 170 height 19
type input "**"
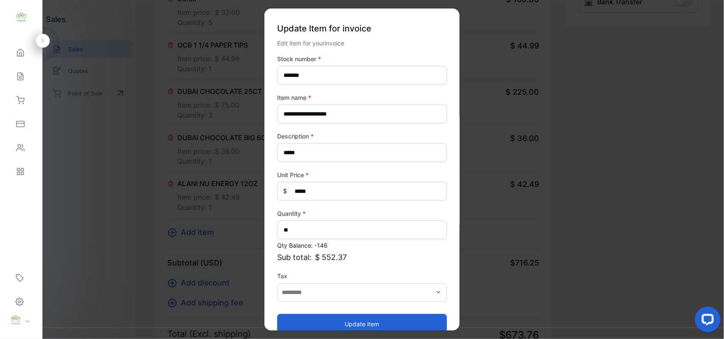
click at [301, 315] on button "Update item" at bounding box center [362, 323] width 170 height 20
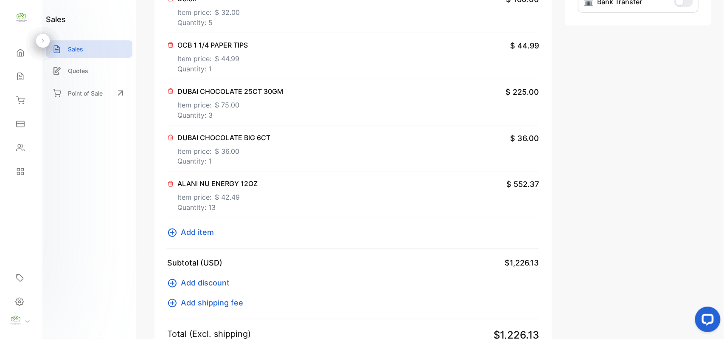
click at [221, 165] on p "Quantity: 1" at bounding box center [223, 161] width 93 height 10
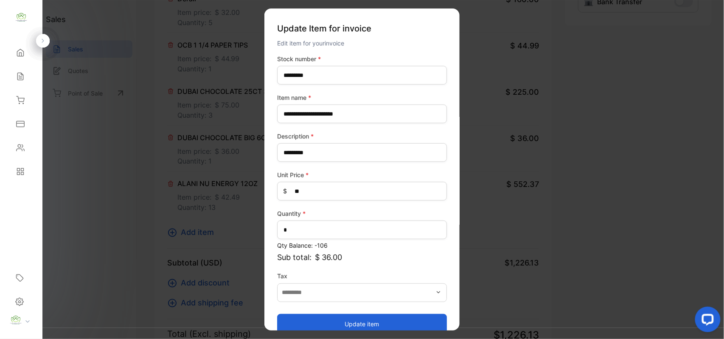
click at [316, 240] on div "**********" at bounding box center [362, 194] width 170 height 280
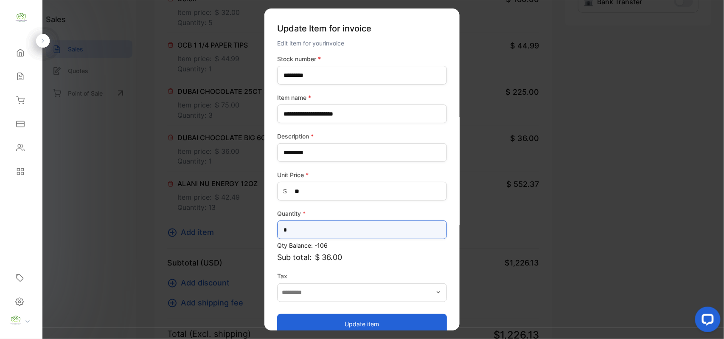
click at [310, 228] on input "*" at bounding box center [362, 229] width 170 height 19
type input "*"
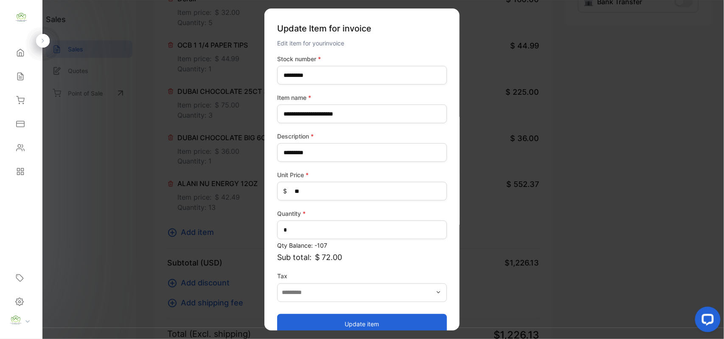
drag, startPoint x: 313, startPoint y: 318, endPoint x: 312, endPoint y: 306, distance: 11.9
click at [312, 307] on div "Update item" at bounding box center [362, 319] width 170 height 29
drag, startPoint x: 343, startPoint y: 321, endPoint x: 335, endPoint y: 316, distance: 9.2
click at [346, 323] on button "Update item" at bounding box center [362, 323] width 170 height 20
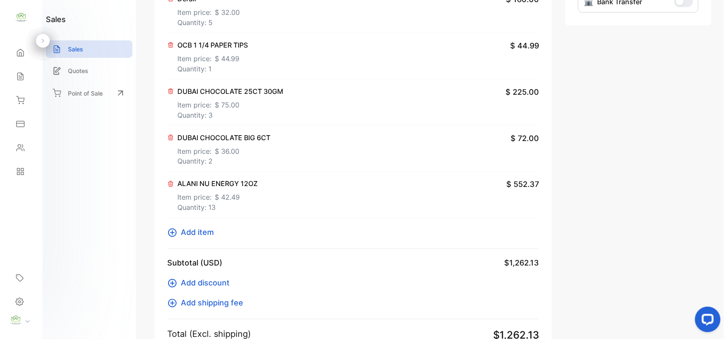
click at [194, 235] on span "Add item" at bounding box center [197, 232] width 33 height 11
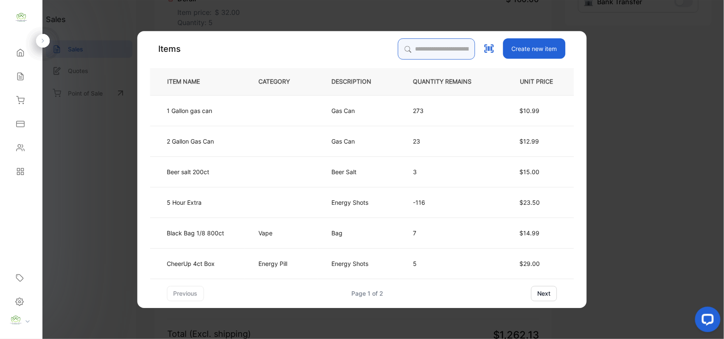
click at [469, 47] on input "search" at bounding box center [436, 48] width 77 height 21
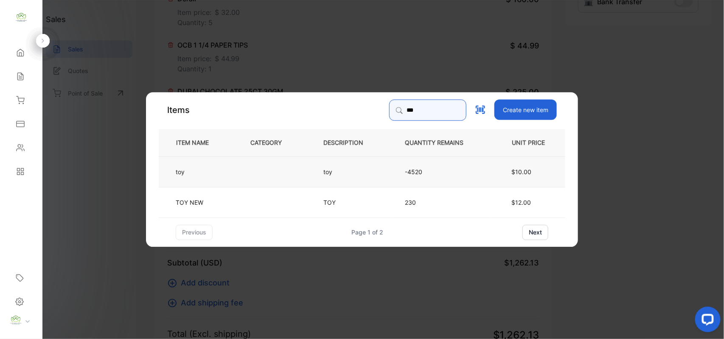
type input "***"
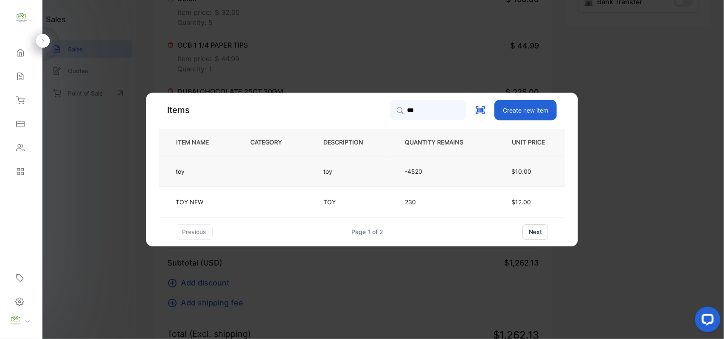
click at [379, 170] on td "toy" at bounding box center [351, 171] width 82 height 31
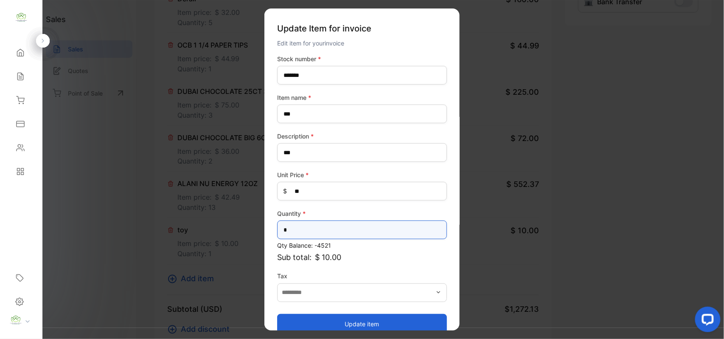
click at [338, 225] on input "*" at bounding box center [362, 229] width 170 height 19
type input "**"
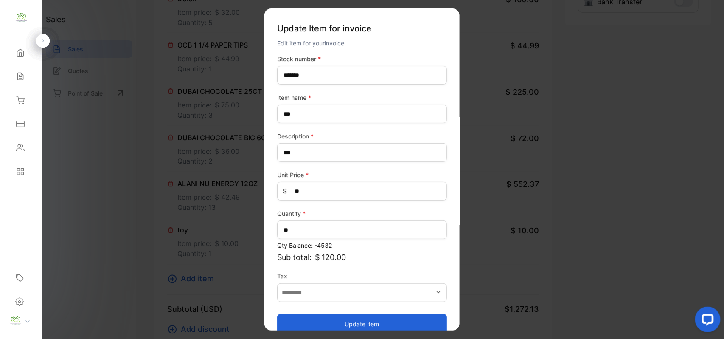
click at [288, 318] on button "Update item" at bounding box center [362, 323] width 170 height 20
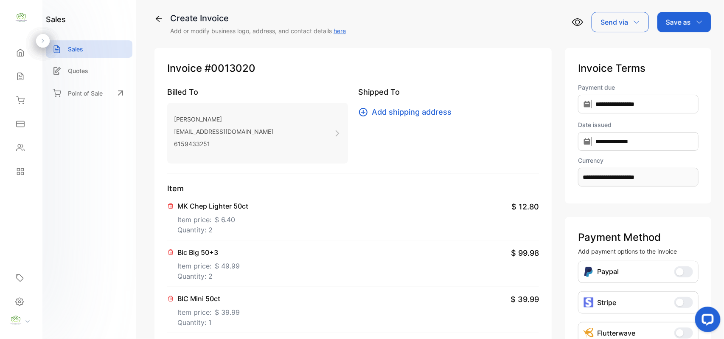
scroll to position [0, 0]
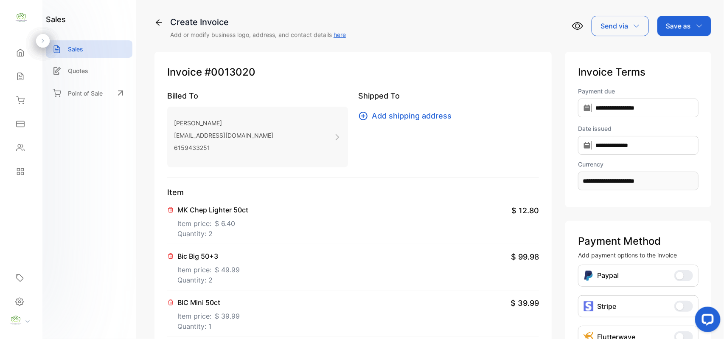
click at [694, 20] on div "Save as" at bounding box center [685, 26] width 54 height 20
click at [677, 51] on div "Invoice" at bounding box center [682, 53] width 49 height 17
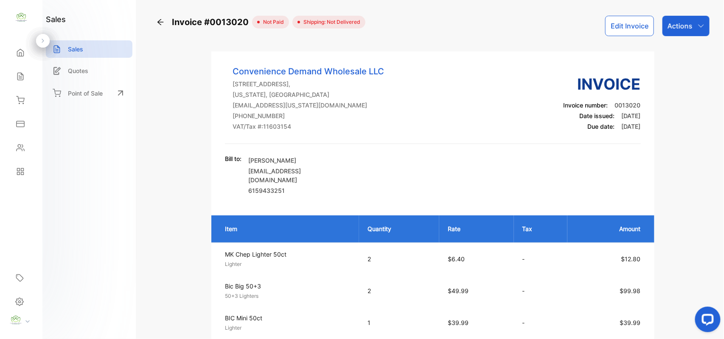
click at [689, 17] on div "Actions" at bounding box center [686, 26] width 47 height 20
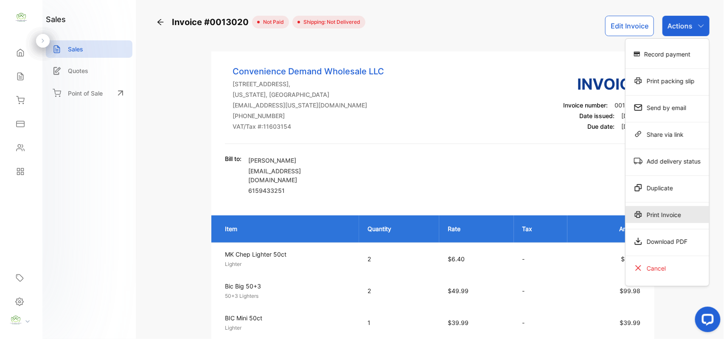
click at [667, 218] on div "Print Invoice" at bounding box center [668, 214] width 84 height 17
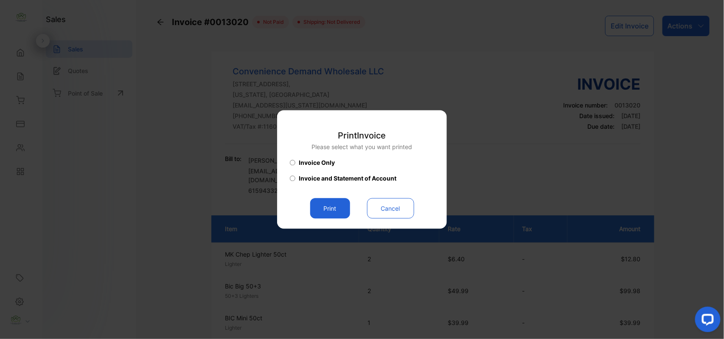
click at [331, 211] on button "Print" at bounding box center [330, 208] width 40 height 20
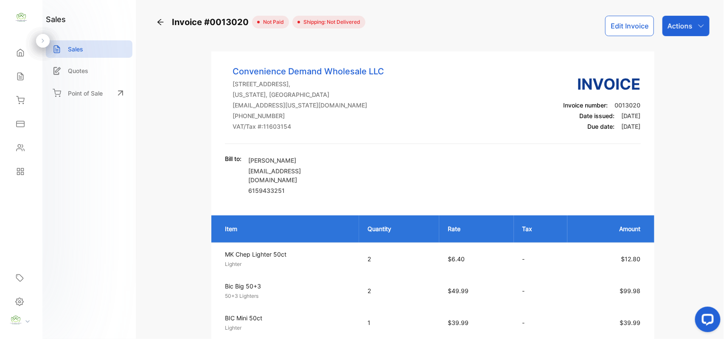
drag, startPoint x: 683, startPoint y: 25, endPoint x: 690, endPoint y: 35, distance: 12.1
click at [685, 28] on p "Actions" at bounding box center [680, 26] width 25 height 10
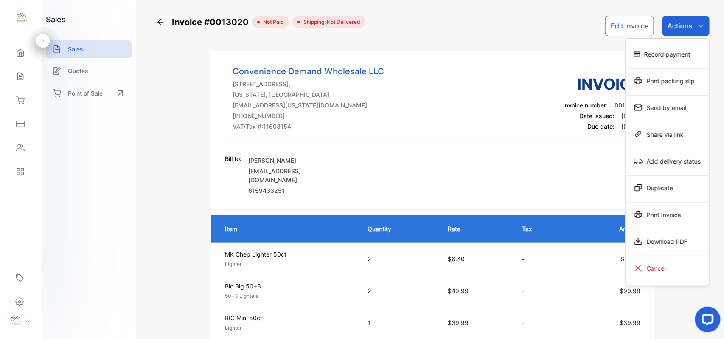
click at [672, 216] on div "Print Invoice" at bounding box center [668, 214] width 84 height 17
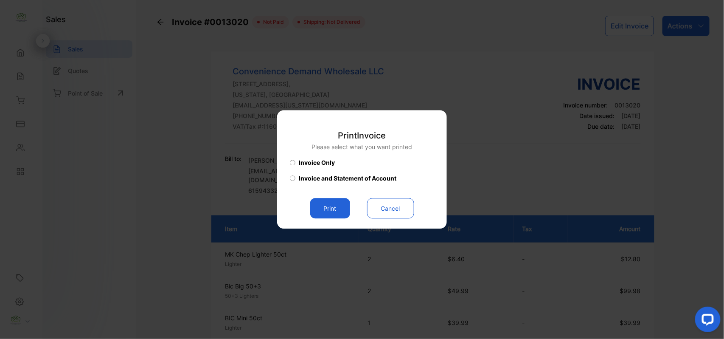
click at [318, 211] on button "Print" at bounding box center [330, 208] width 40 height 20
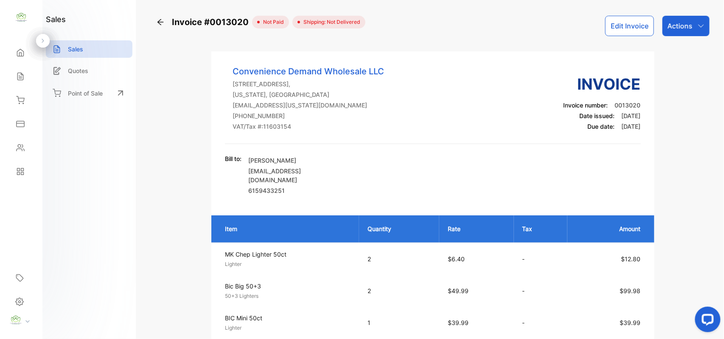
click at [19, 70] on div "Sales" at bounding box center [21, 76] width 29 height 17
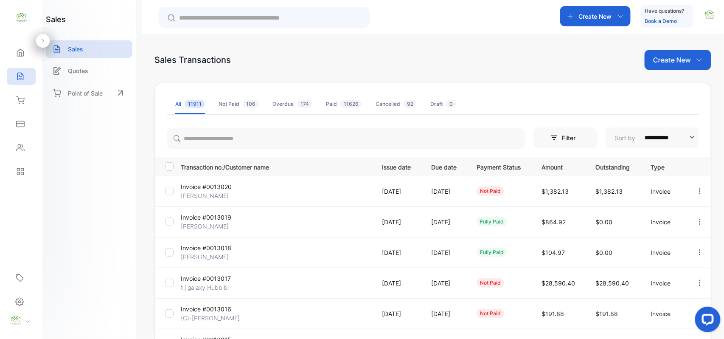
click at [28, 143] on div "Contacts" at bounding box center [21, 147] width 29 height 17
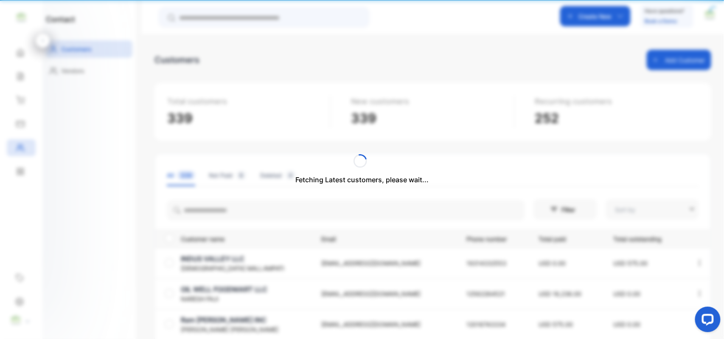
type input "**********"
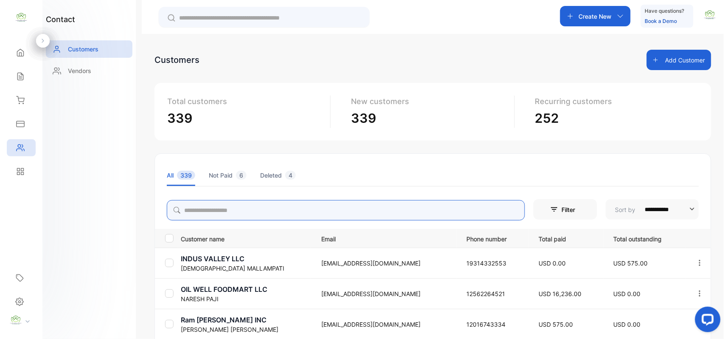
click at [207, 204] on input "search" at bounding box center [346, 210] width 358 height 20
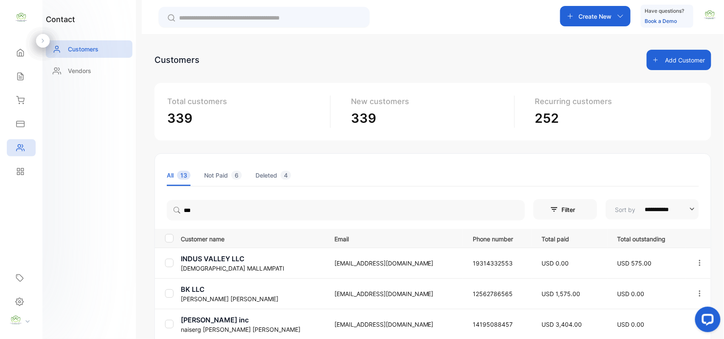
click at [121, 189] on div "contact Customers Vendors" at bounding box center [88, 169] width 93 height 339
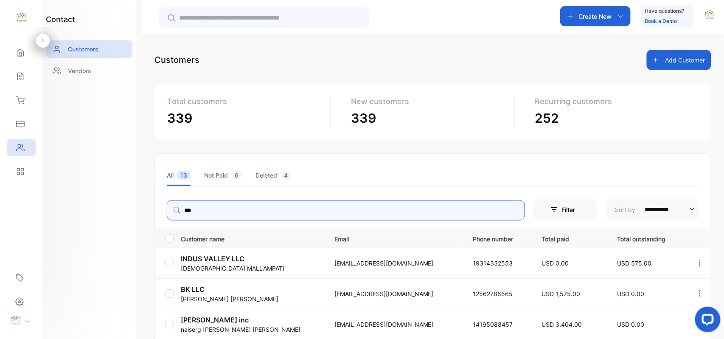
click at [250, 204] on input "***" at bounding box center [346, 210] width 358 height 20
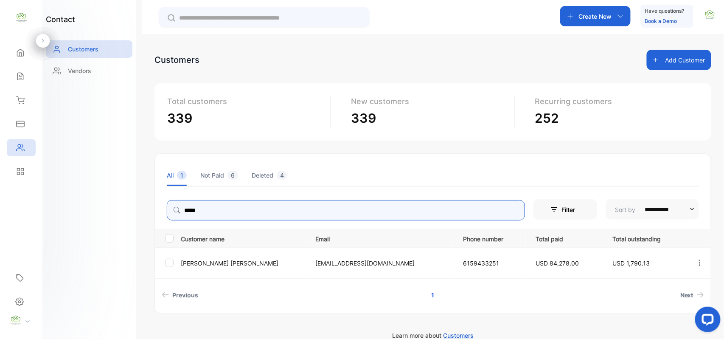
type input "*****"
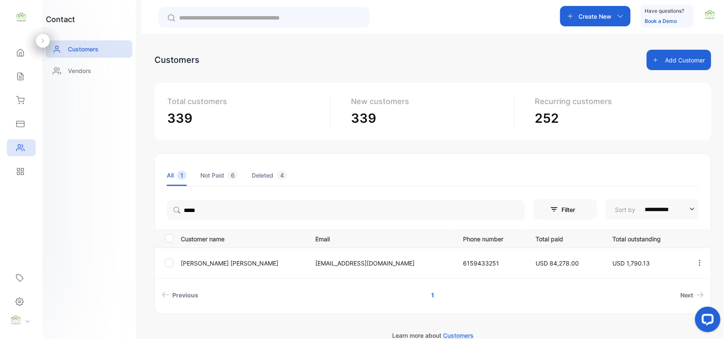
drag, startPoint x: 121, startPoint y: 215, endPoint x: 129, endPoint y: 230, distance: 17.3
click at [121, 217] on div "contact Customers Vendors" at bounding box center [88, 169] width 93 height 339
click at [189, 259] on p "[PERSON_NAME]" at bounding box center [243, 263] width 124 height 9
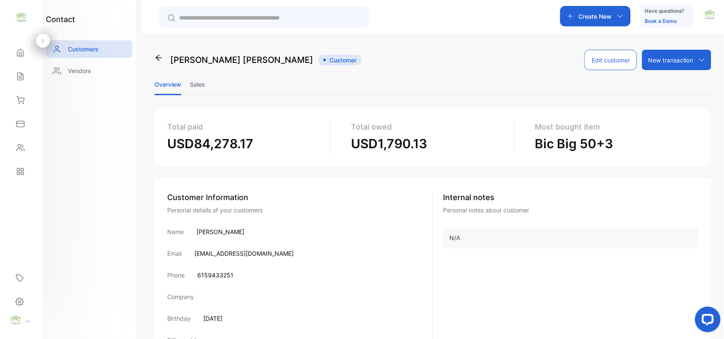
click at [192, 82] on li "Sales" at bounding box center [197, 84] width 15 height 22
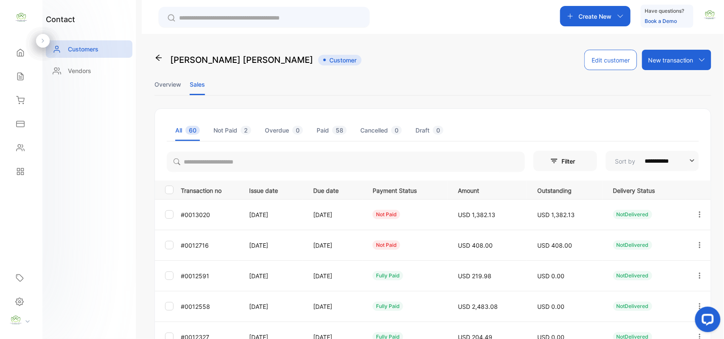
click at [700, 243] on icon "button" at bounding box center [700, 245] width 8 height 8
click at [662, 290] on div "Add payment" at bounding box center [662, 295] width 96 height 17
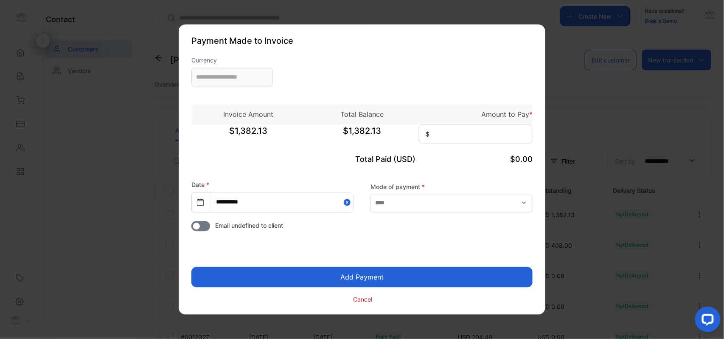
type input "**********"
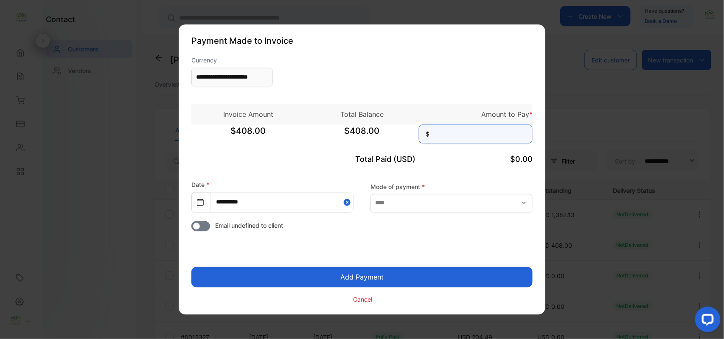
click at [474, 136] on input at bounding box center [476, 134] width 114 height 19
type input "***"
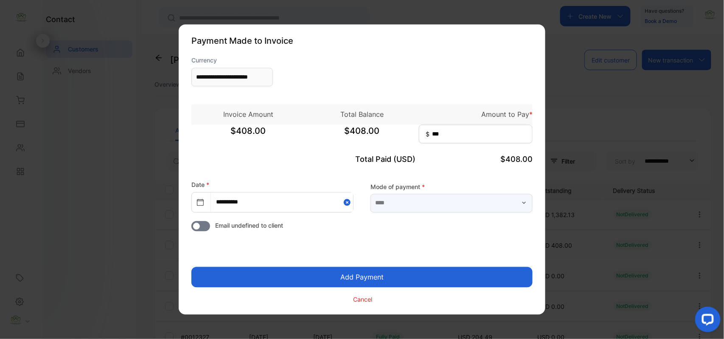
click at [459, 207] on input "text" at bounding box center [452, 203] width 162 height 19
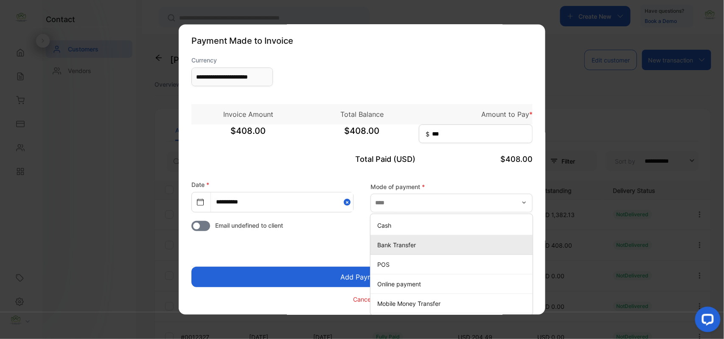
click at [441, 247] on p "Bank Transfer" at bounding box center [453, 244] width 152 height 9
type input "**********"
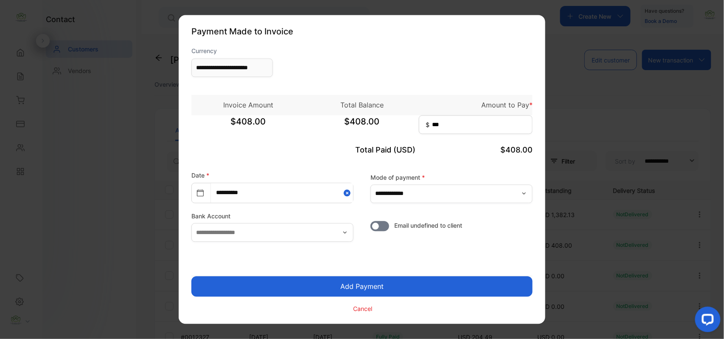
click at [403, 289] on button "Add Payment" at bounding box center [361, 286] width 341 height 20
